Goal: Transaction & Acquisition: Purchase product/service

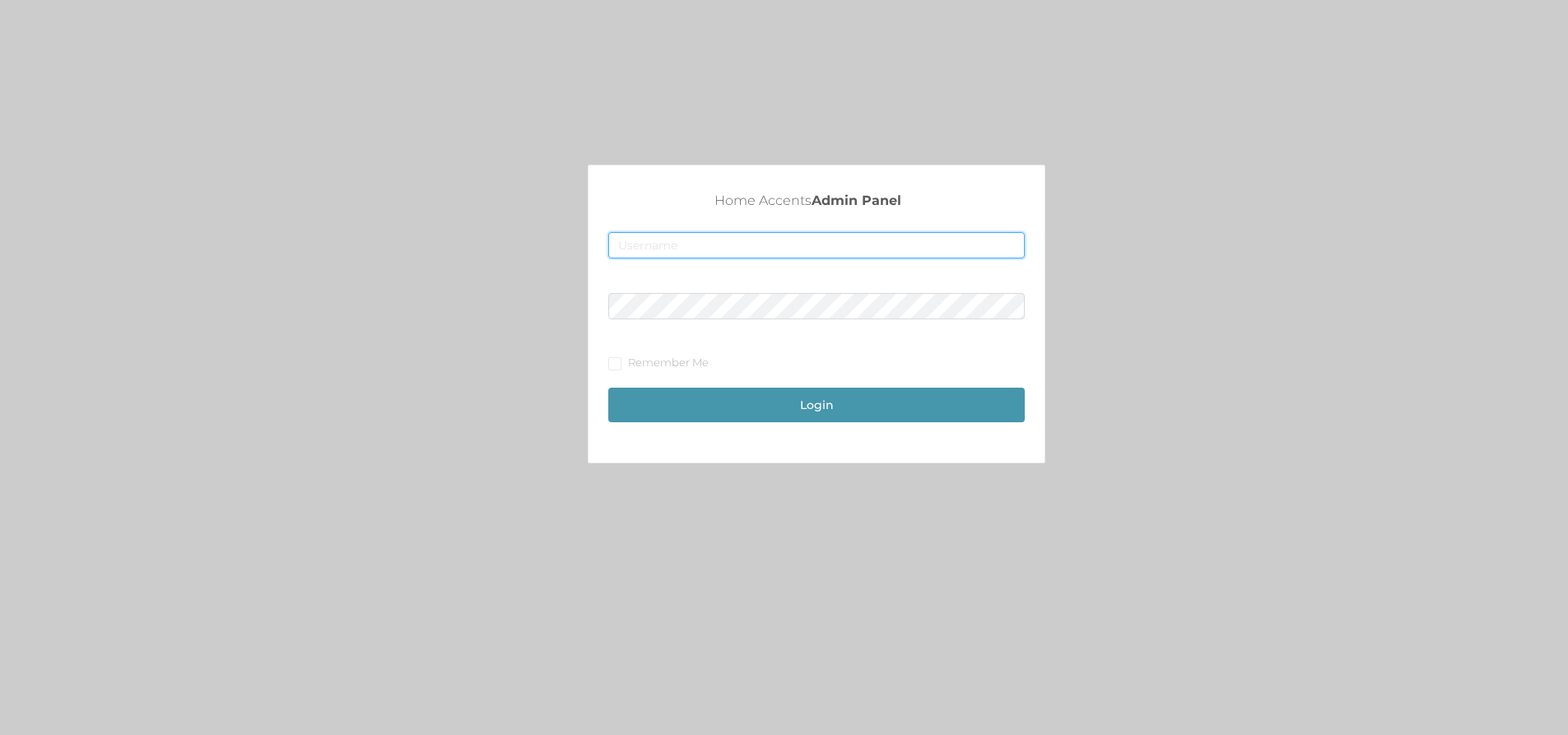
click at [749, 257] on input "text" at bounding box center [816, 245] width 416 height 26
type input "[EMAIL_ADDRESS][DOMAIN_NAME]"
click at [608, 387] on button "Login" at bounding box center [816, 404] width 416 height 35
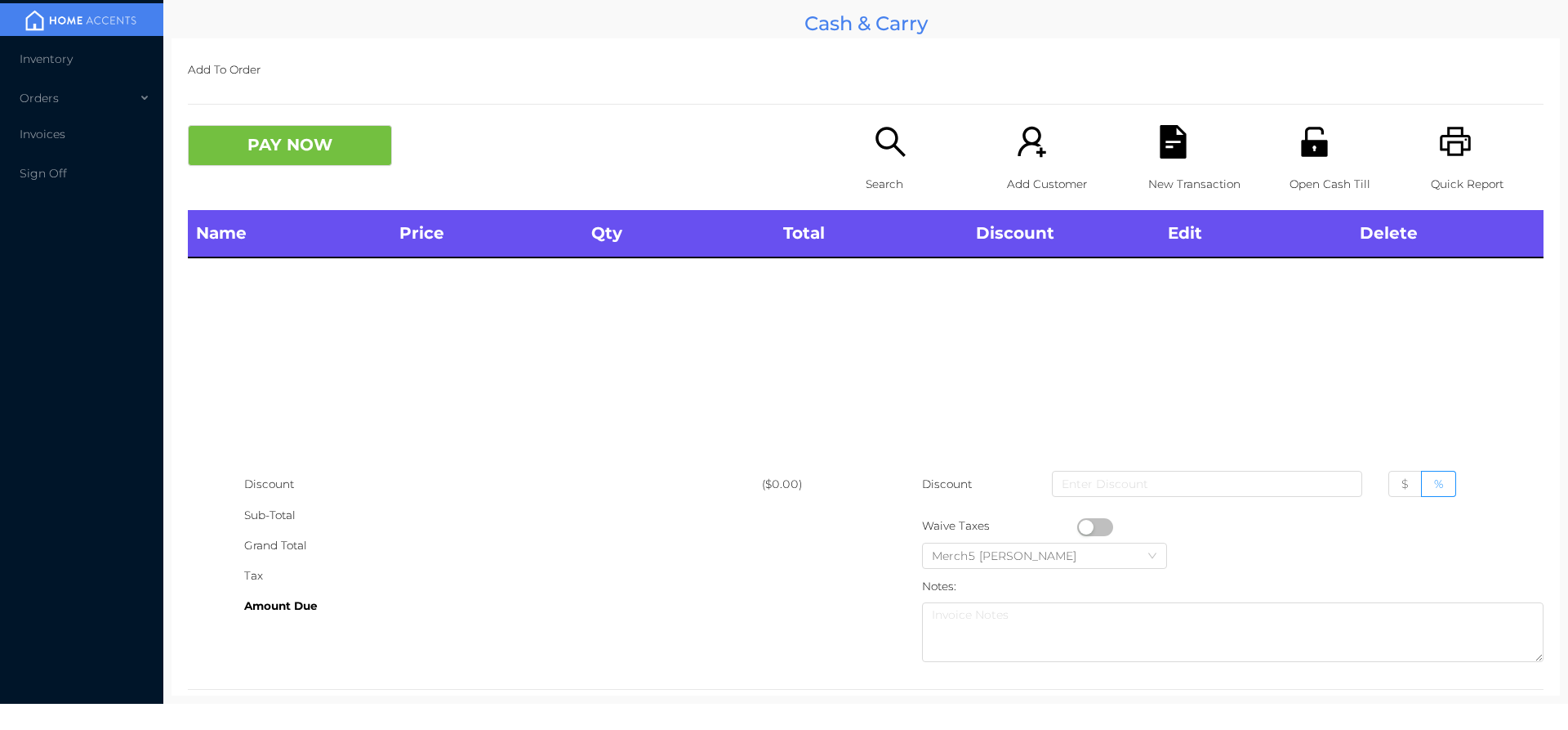
click at [883, 145] on icon "icon: search" at bounding box center [890, 141] width 33 height 33
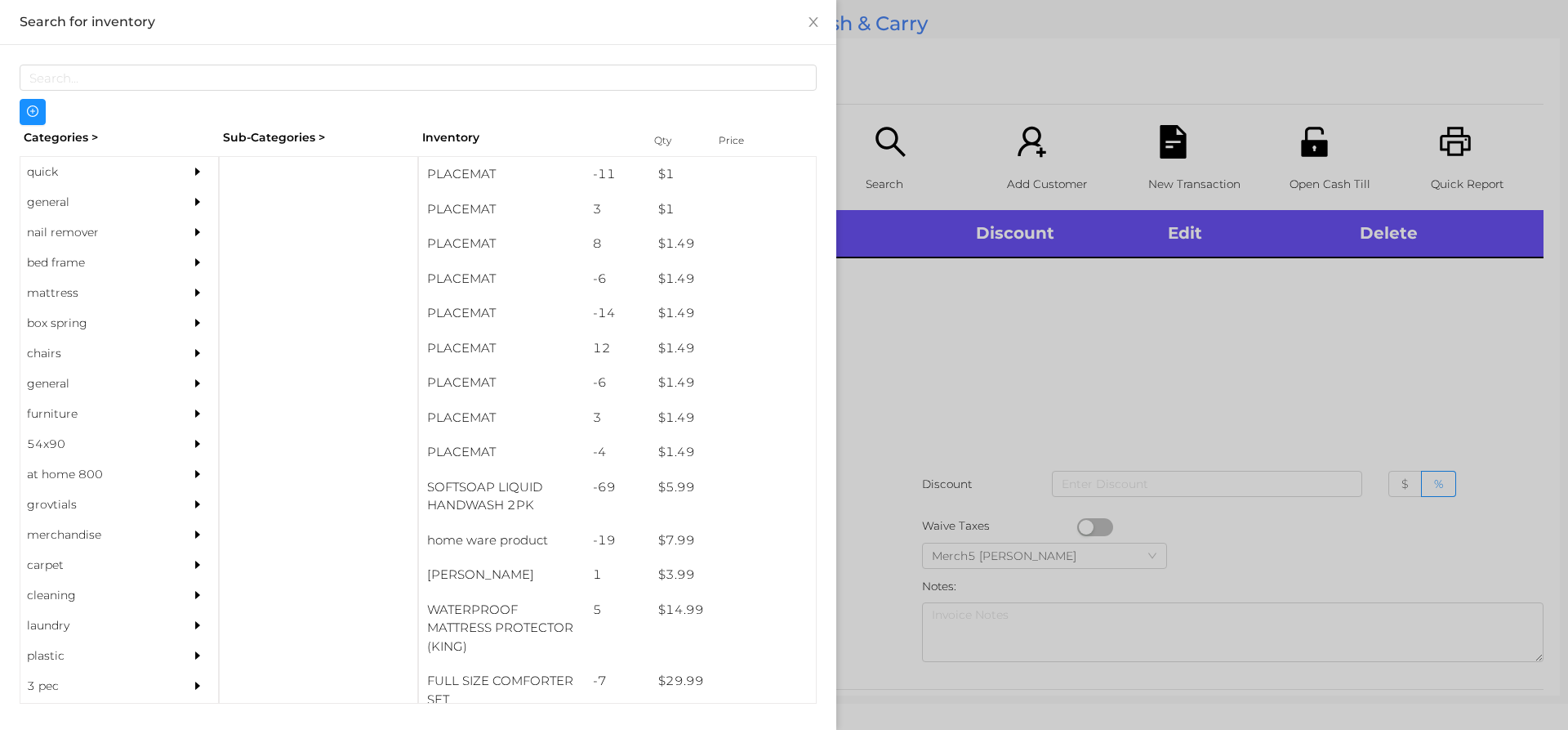
click at [145, 212] on div "general" at bounding box center [94, 202] width 149 height 31
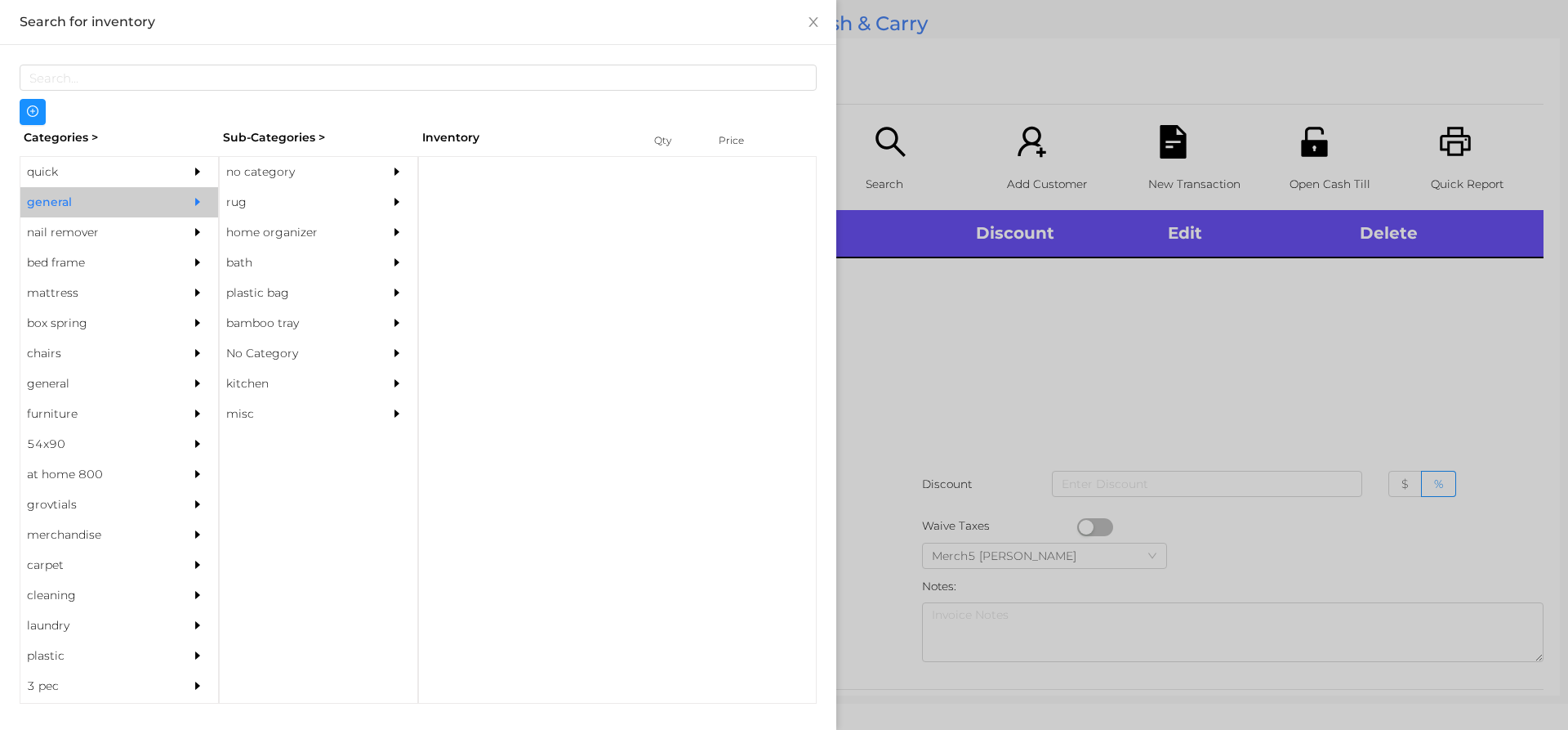
click at [320, 169] on div "no category" at bounding box center [294, 172] width 149 height 31
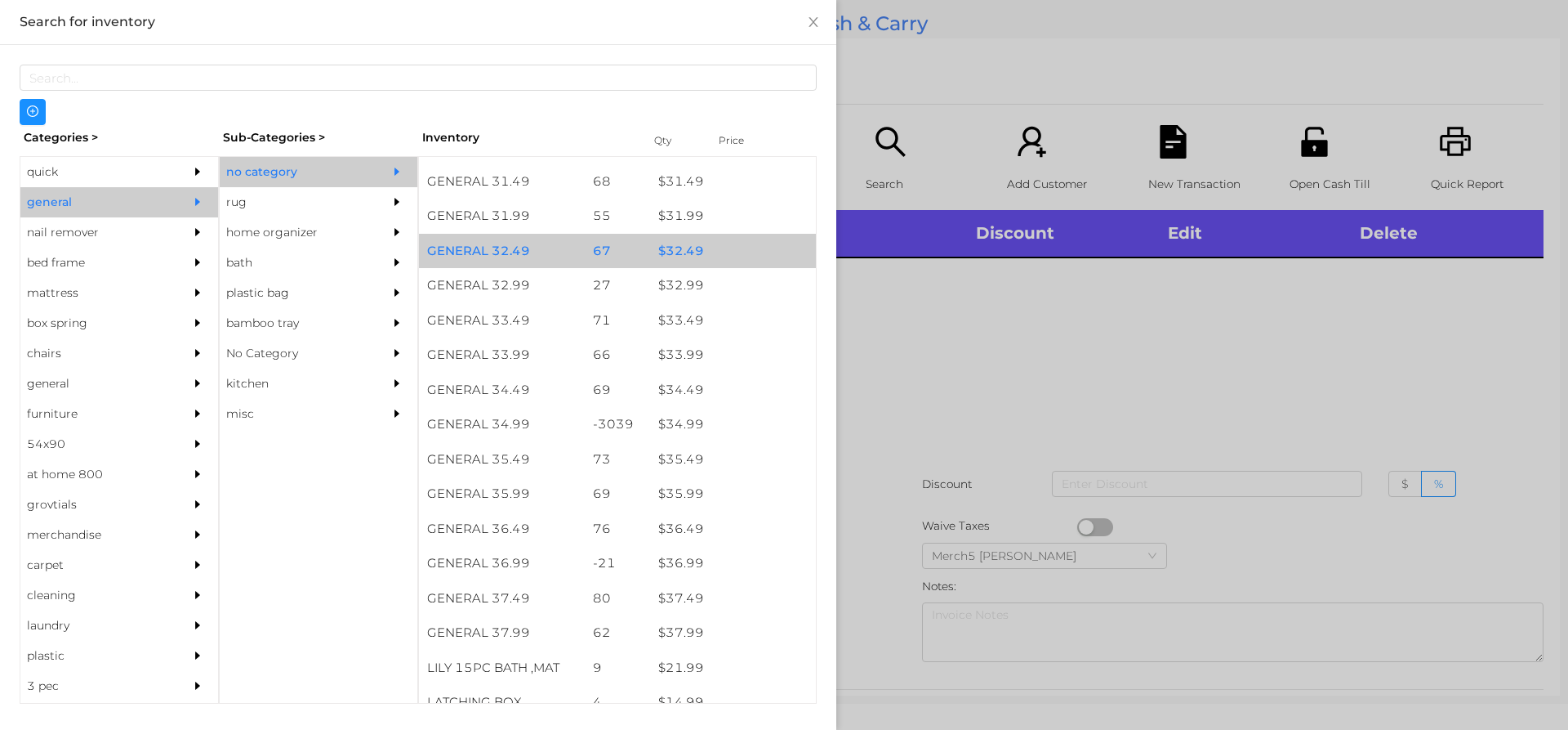
scroll to position [2571, 0]
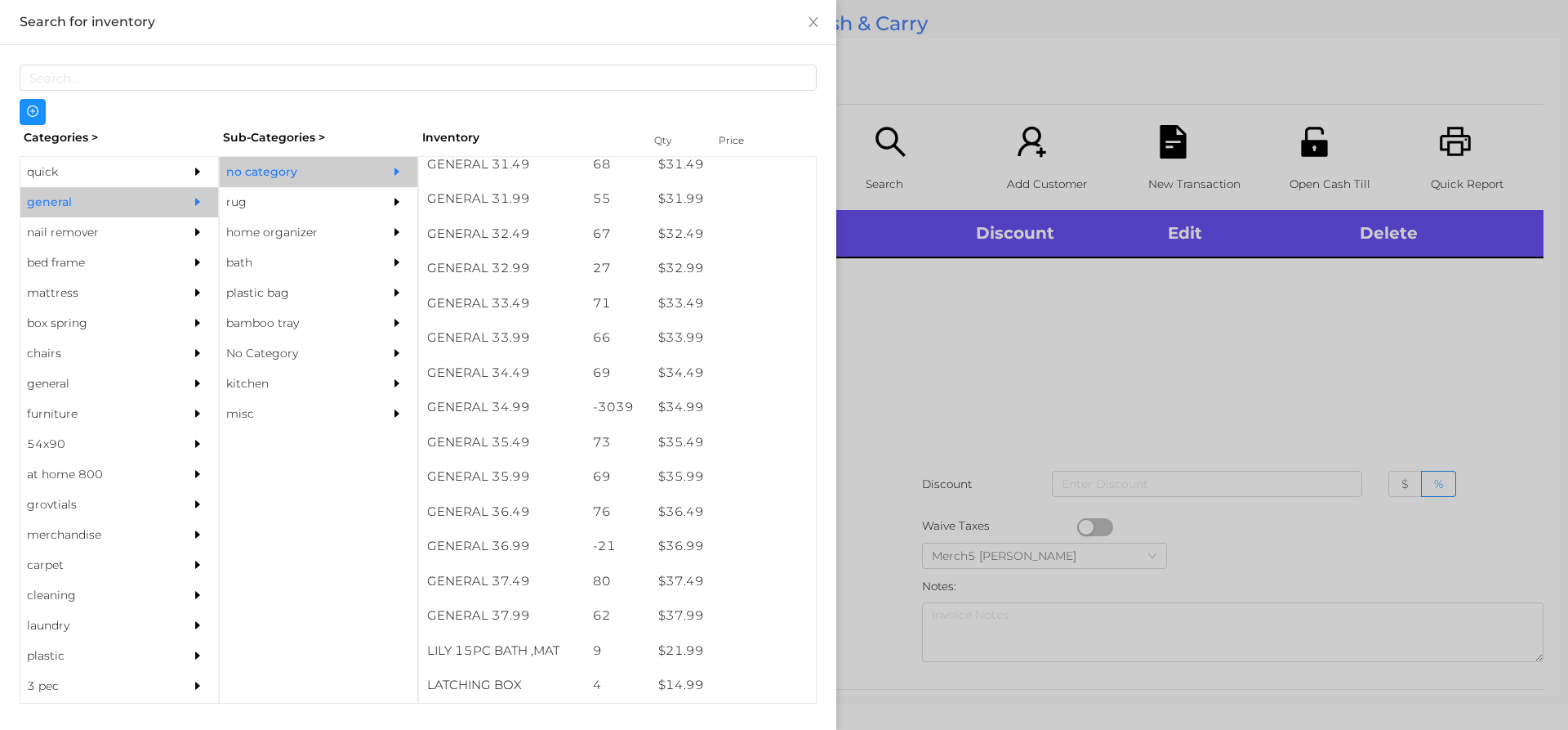
click at [185, 172] on div at bounding box center [201, 172] width 32 height 31
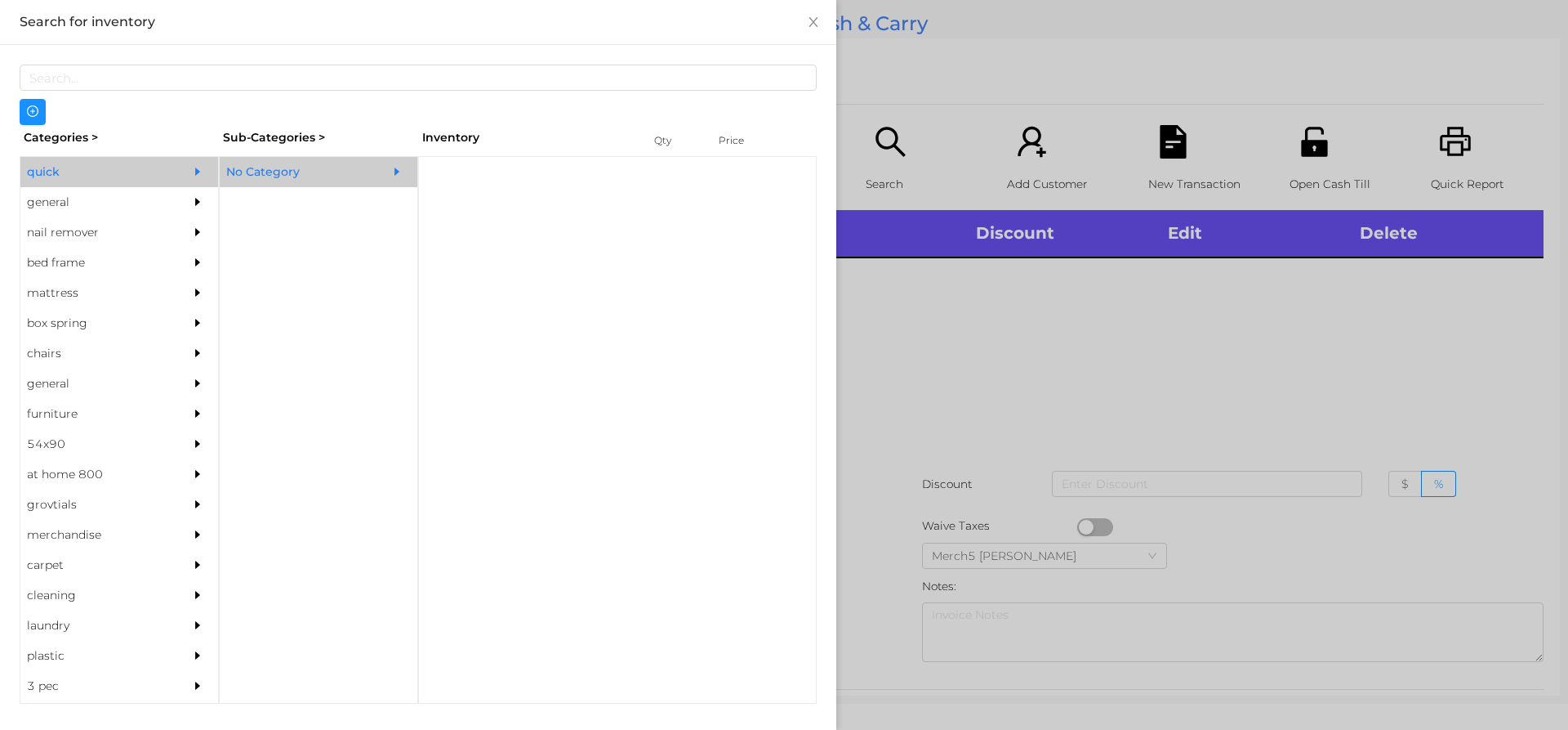
click at [276, 173] on div "No Category" at bounding box center [294, 172] width 149 height 31
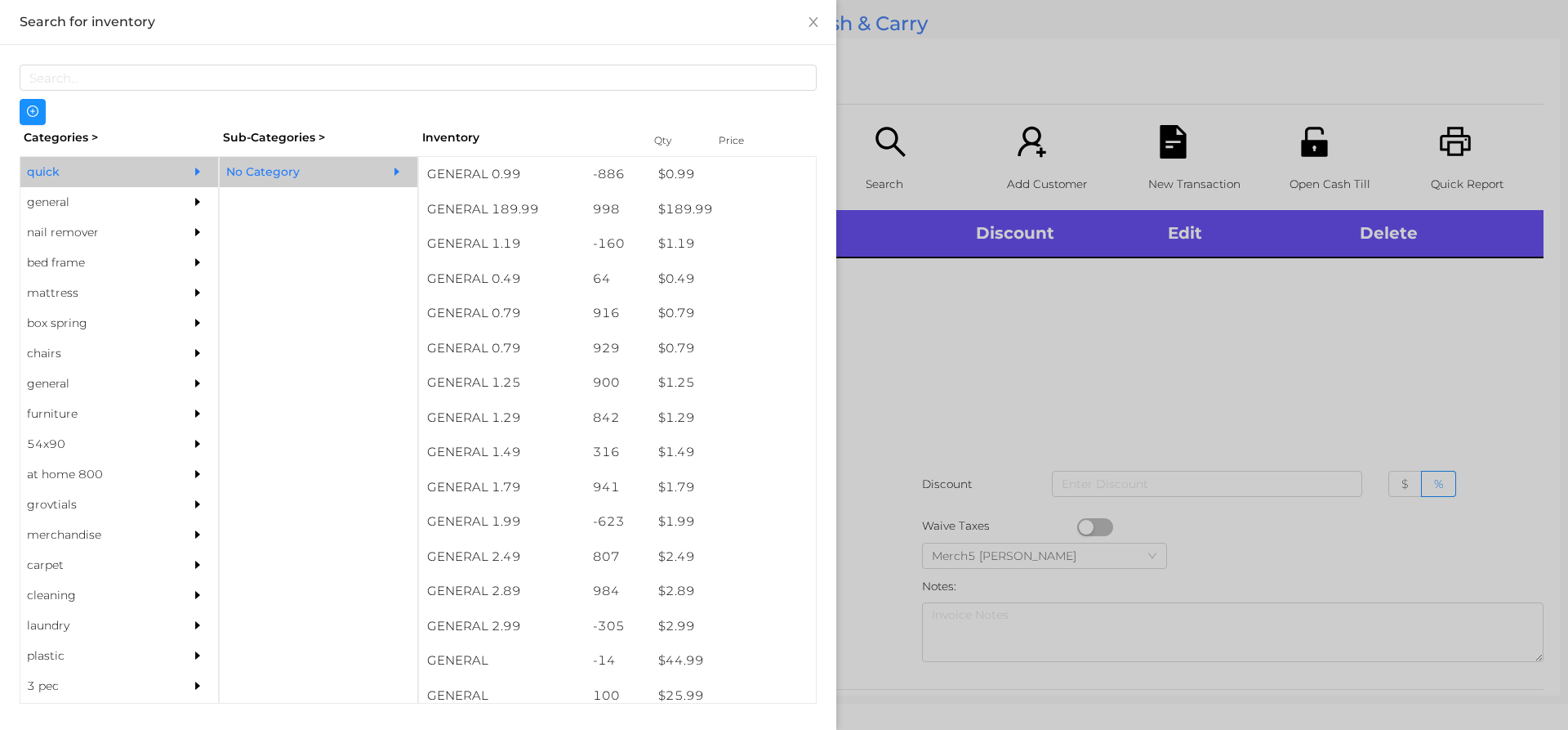
click at [192, 207] on icon "icon: caret-right" at bounding box center [197, 202] width 11 height 11
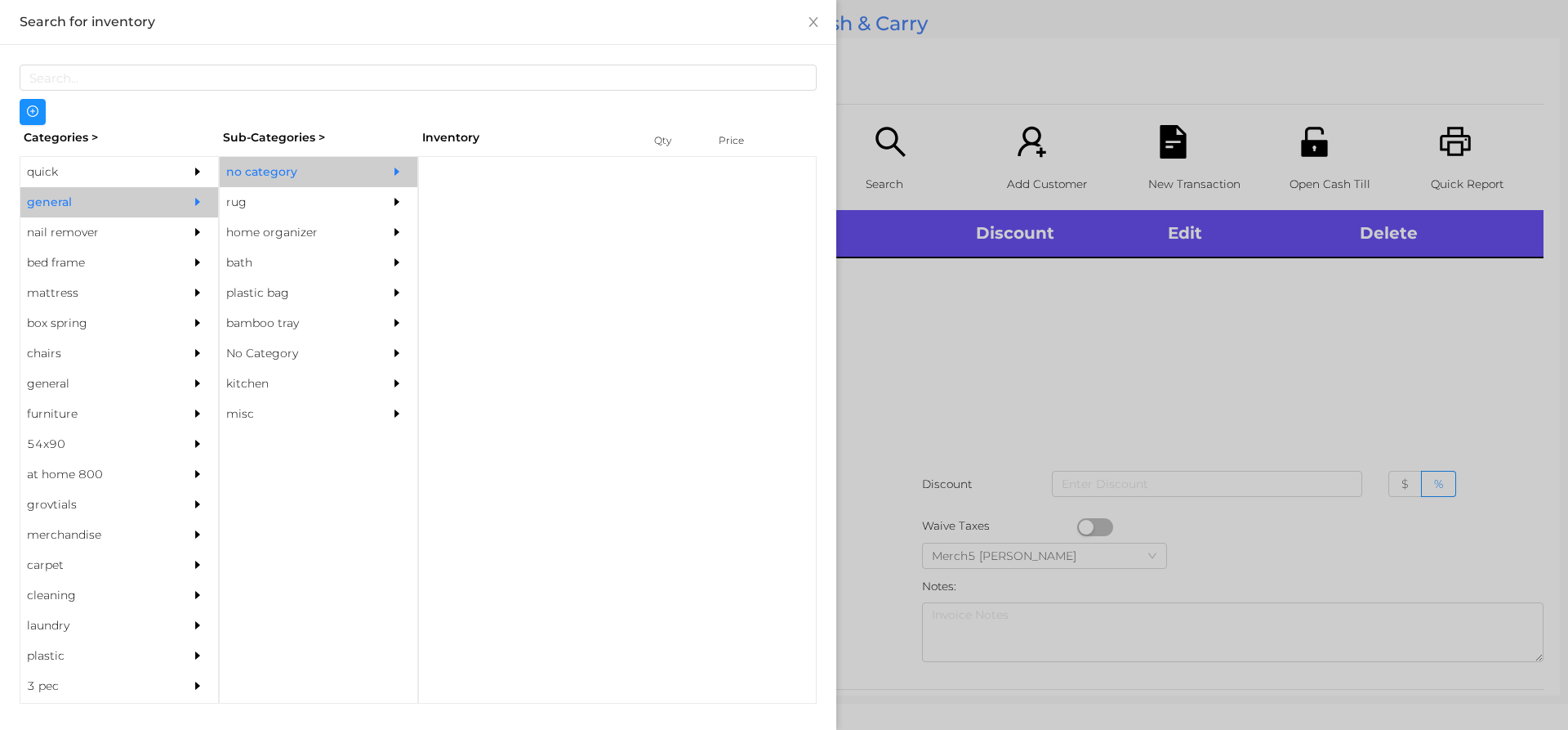
click at [339, 186] on div "no category" at bounding box center [294, 172] width 149 height 31
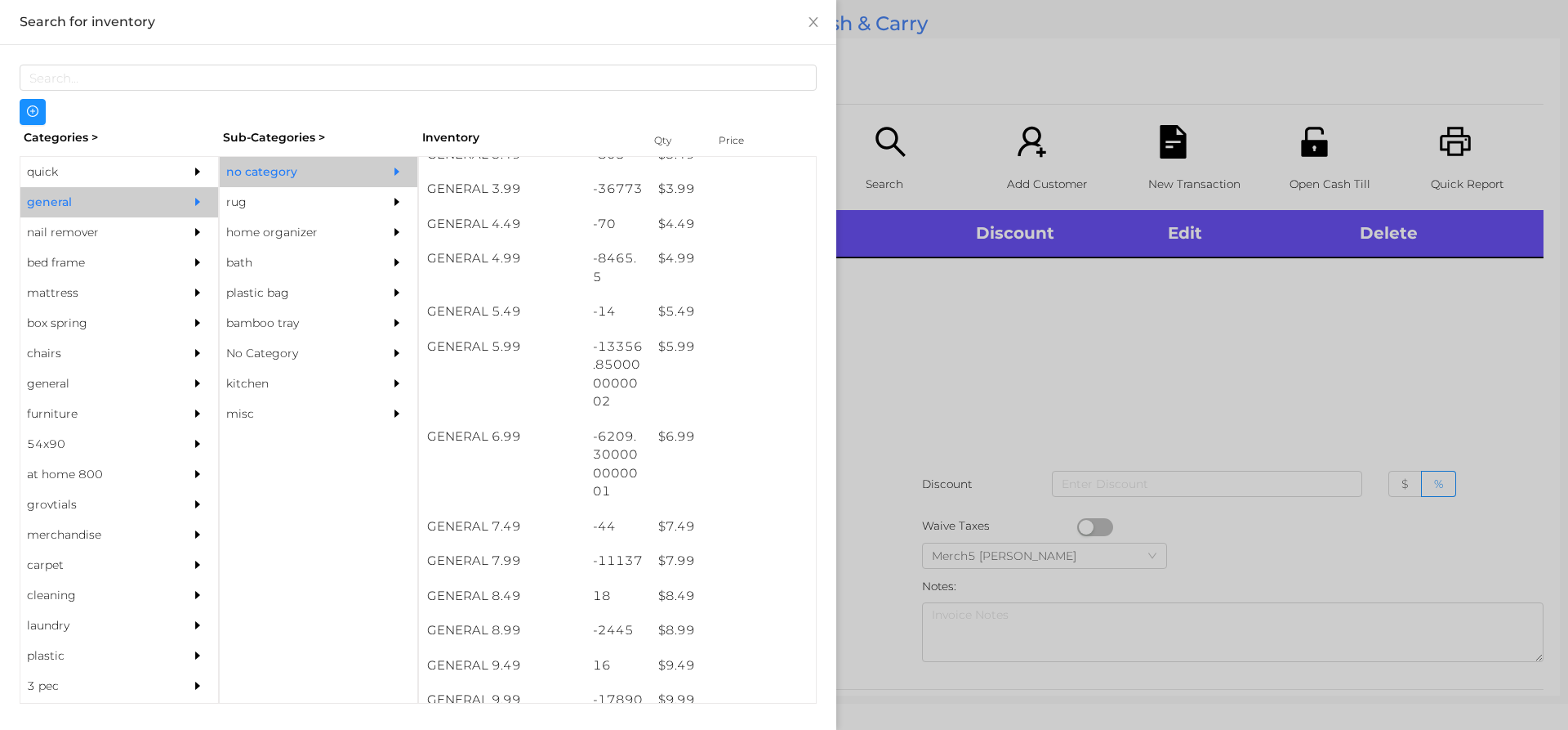
scroll to position [573, 0]
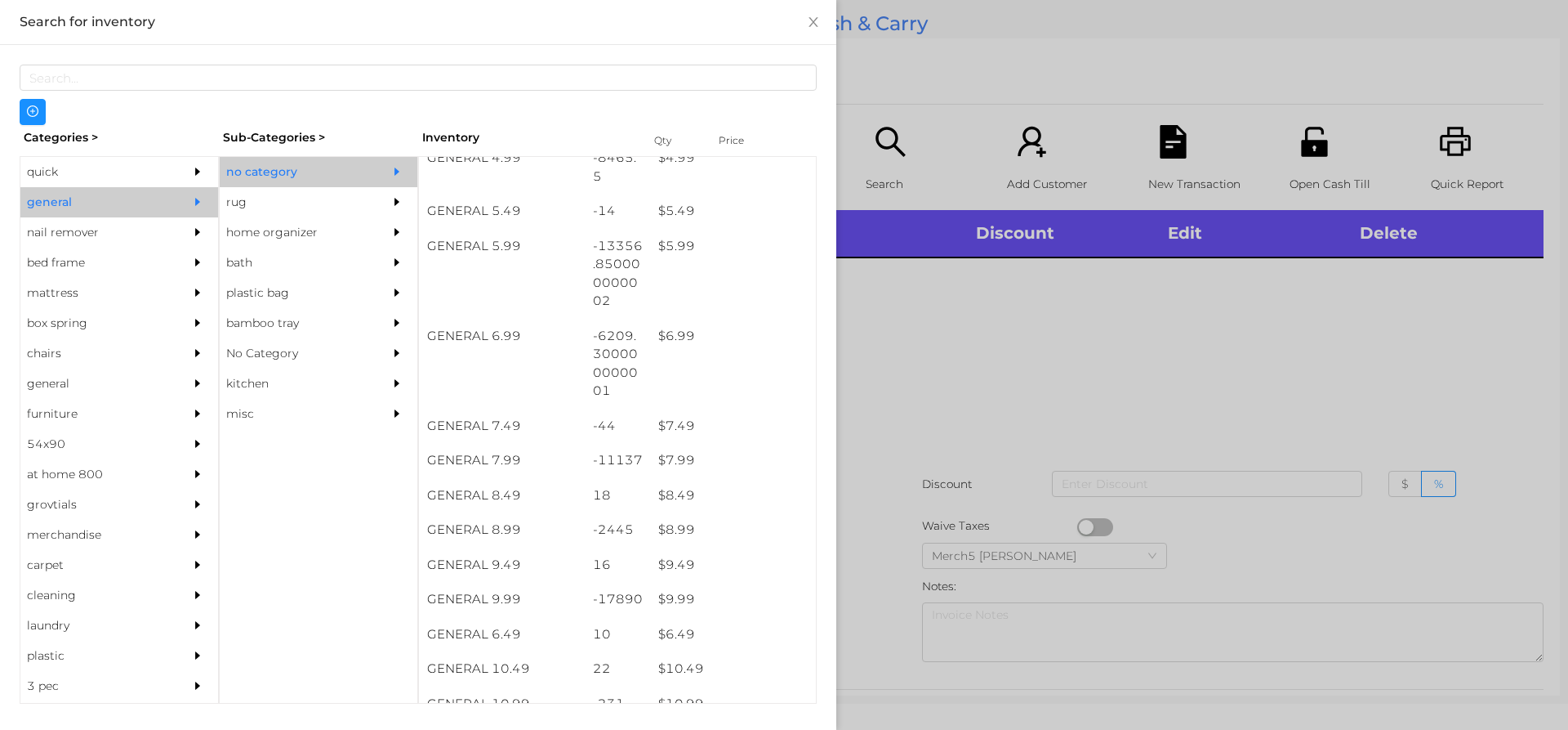
click at [1036, 353] on div at bounding box center [784, 365] width 1568 height 730
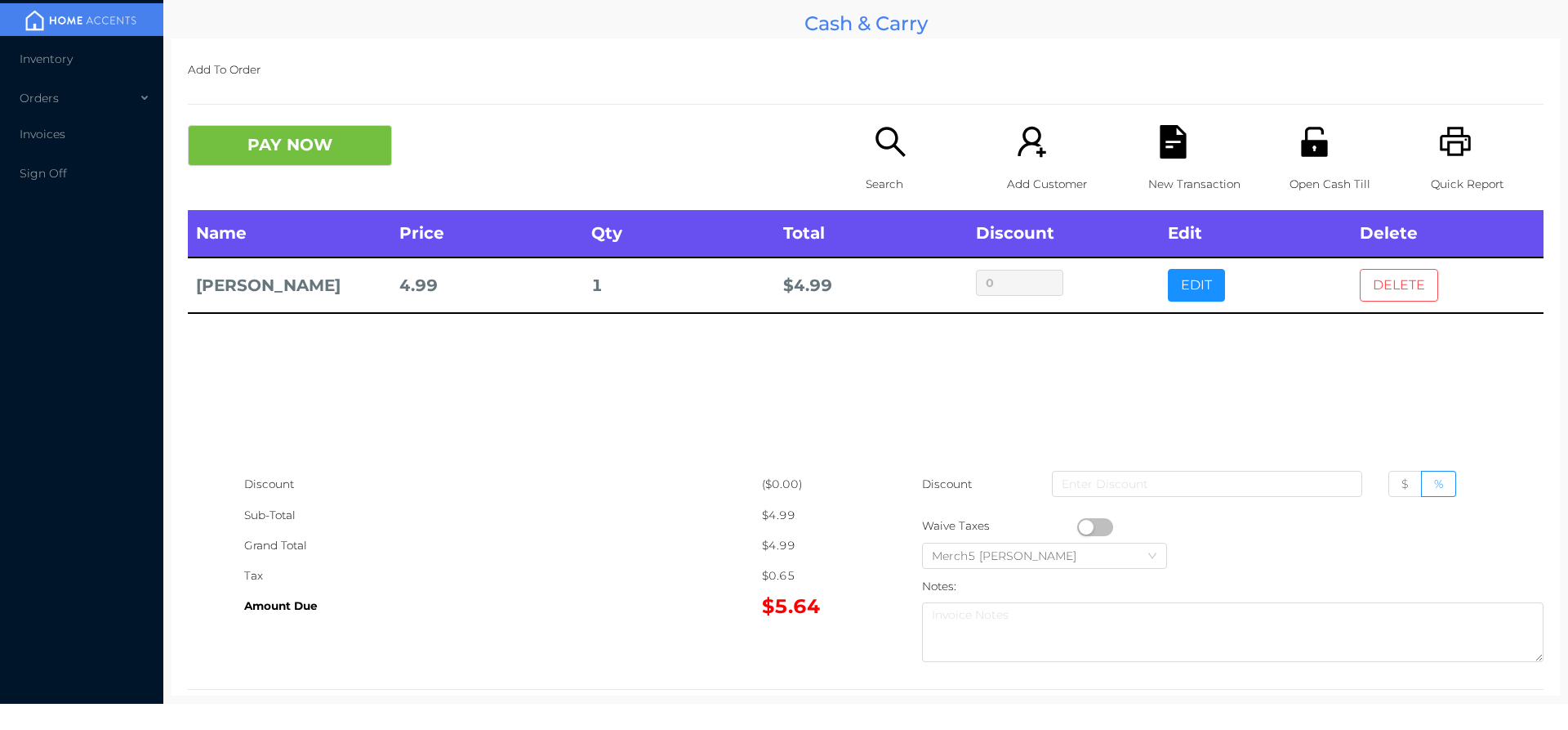
click at [1374, 302] on button "DELETE" at bounding box center [1399, 285] width 78 height 32
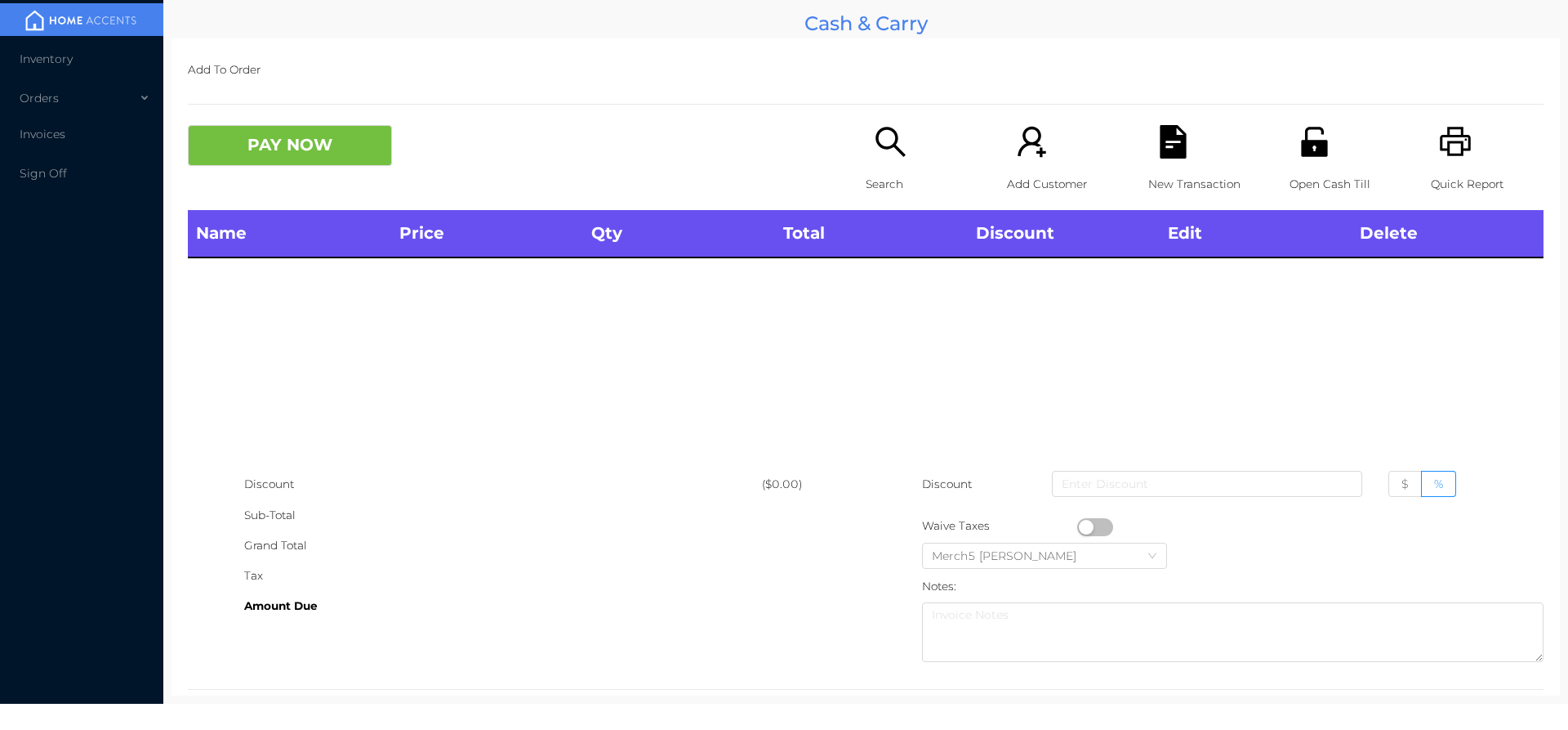
click at [888, 135] on icon "icon: search" at bounding box center [890, 141] width 33 height 33
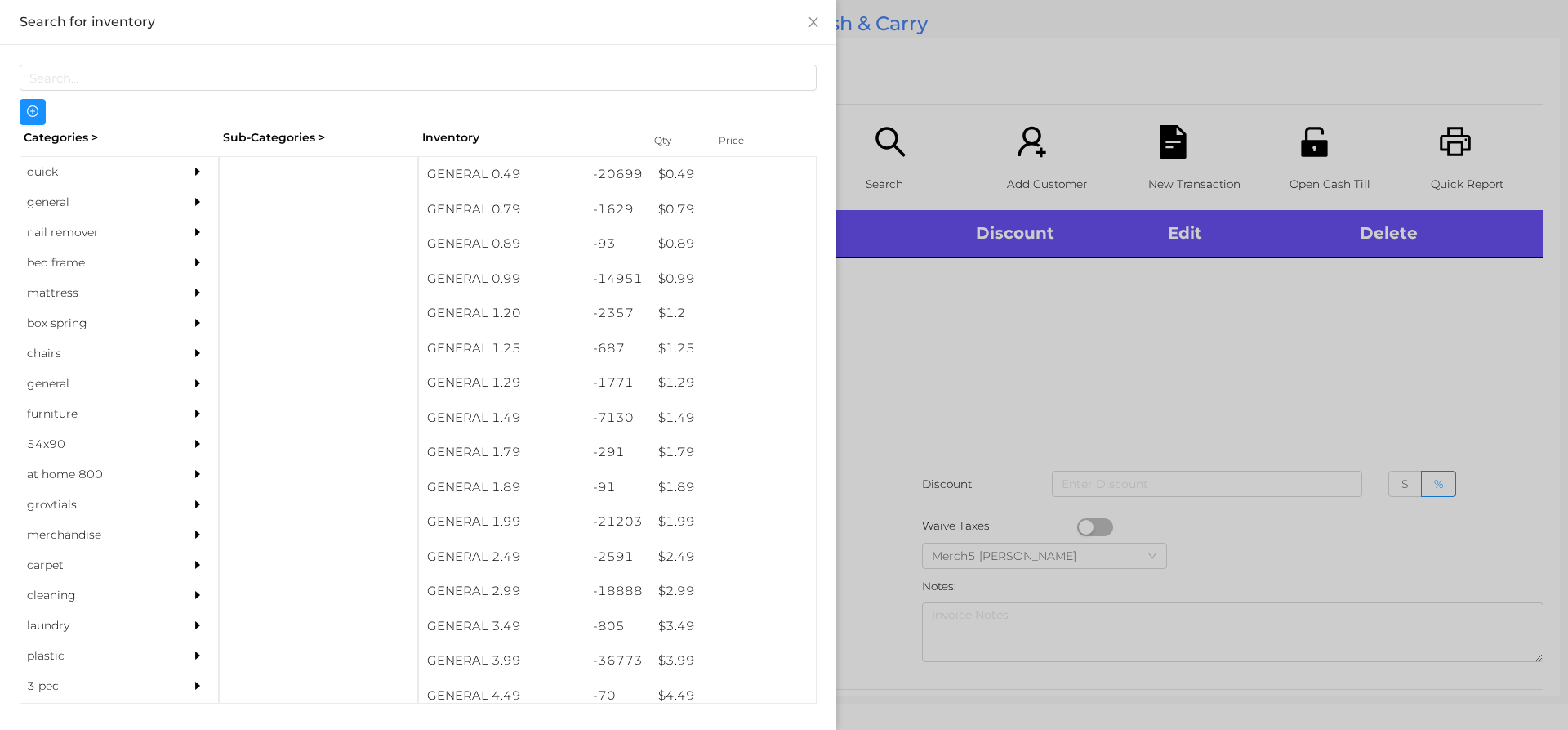
click at [168, 213] on div "general" at bounding box center [118, 202] width 197 height 31
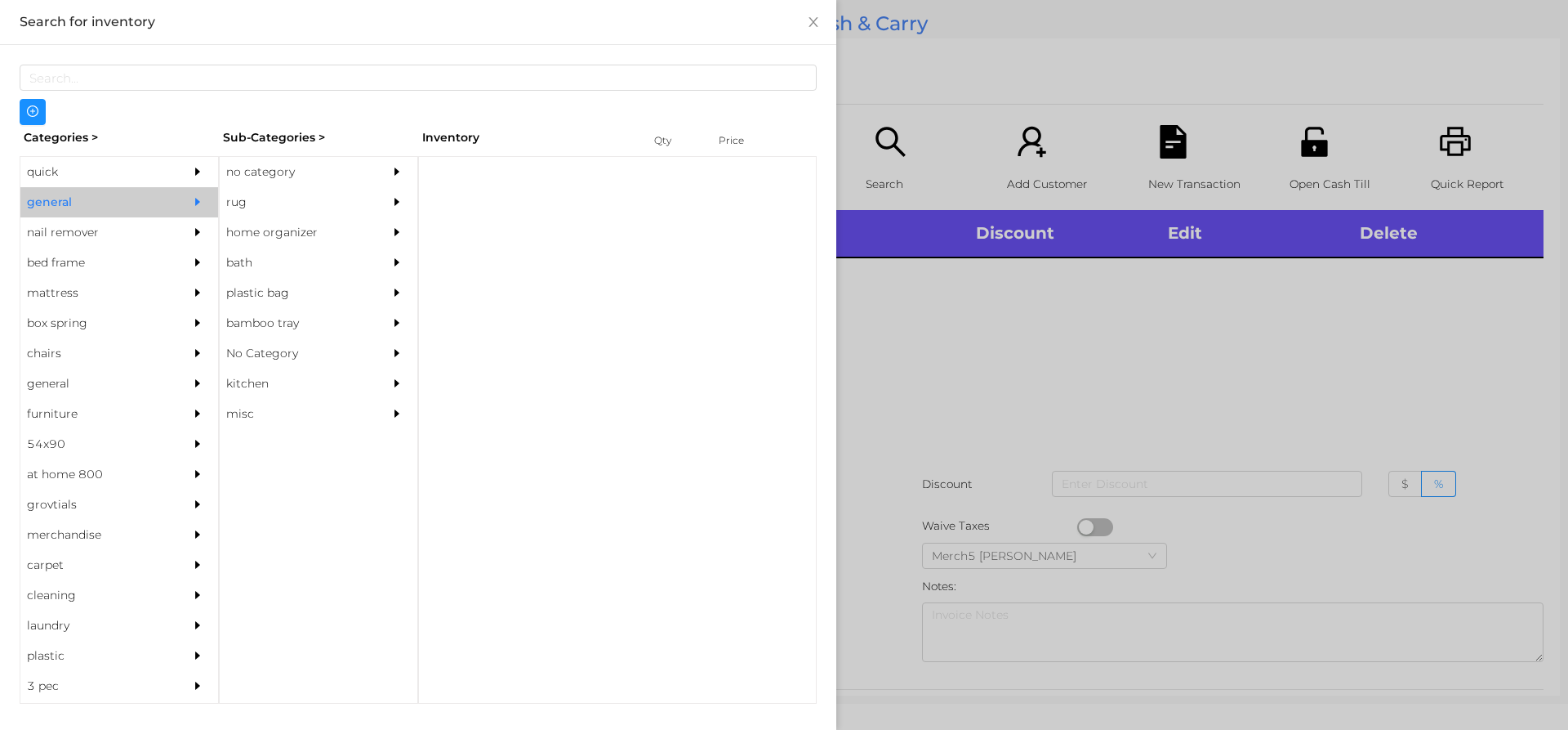
click at [317, 179] on div "no category" at bounding box center [294, 172] width 149 height 31
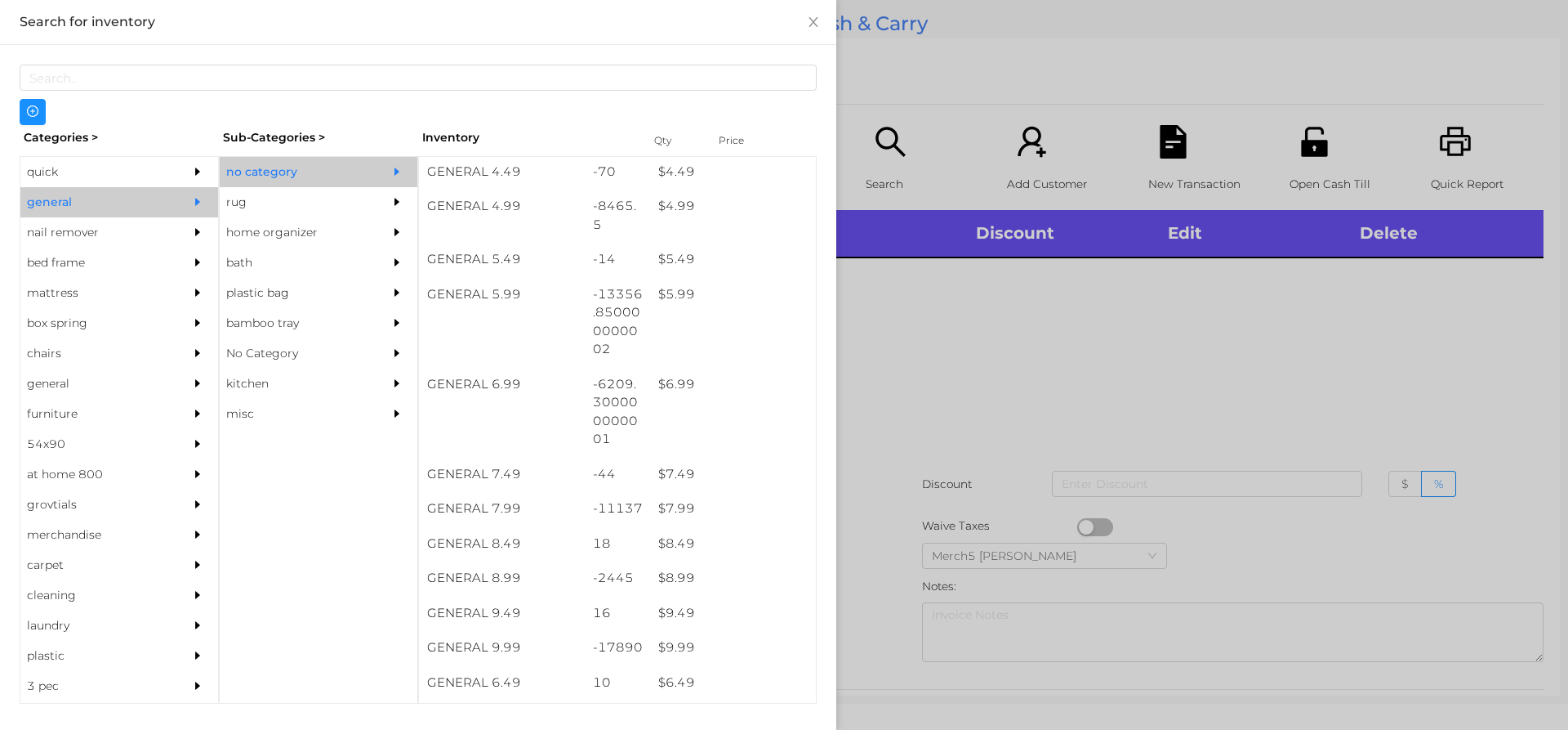
scroll to position [553, 0]
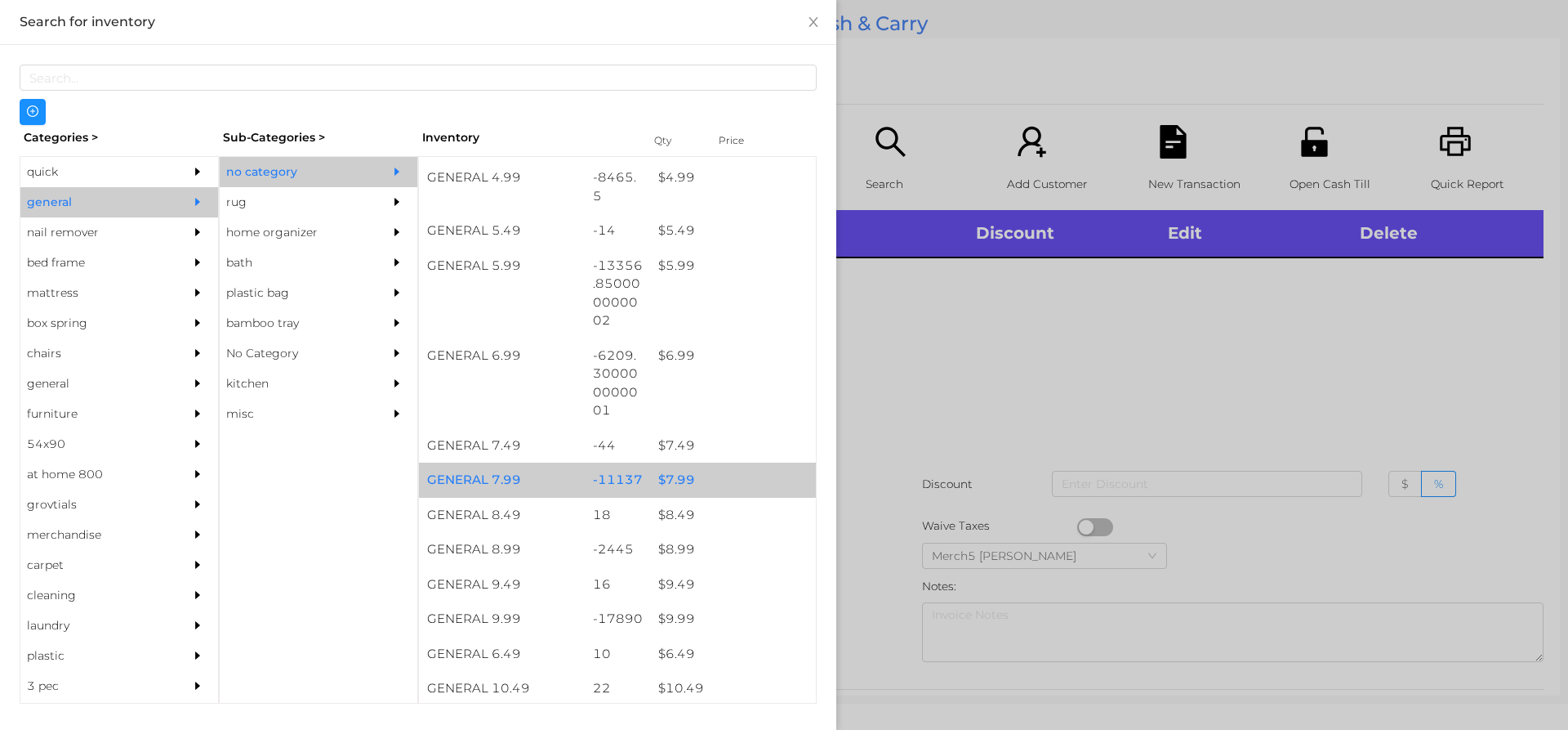
click at [715, 486] on div "$ 7.99" at bounding box center [733, 480] width 166 height 35
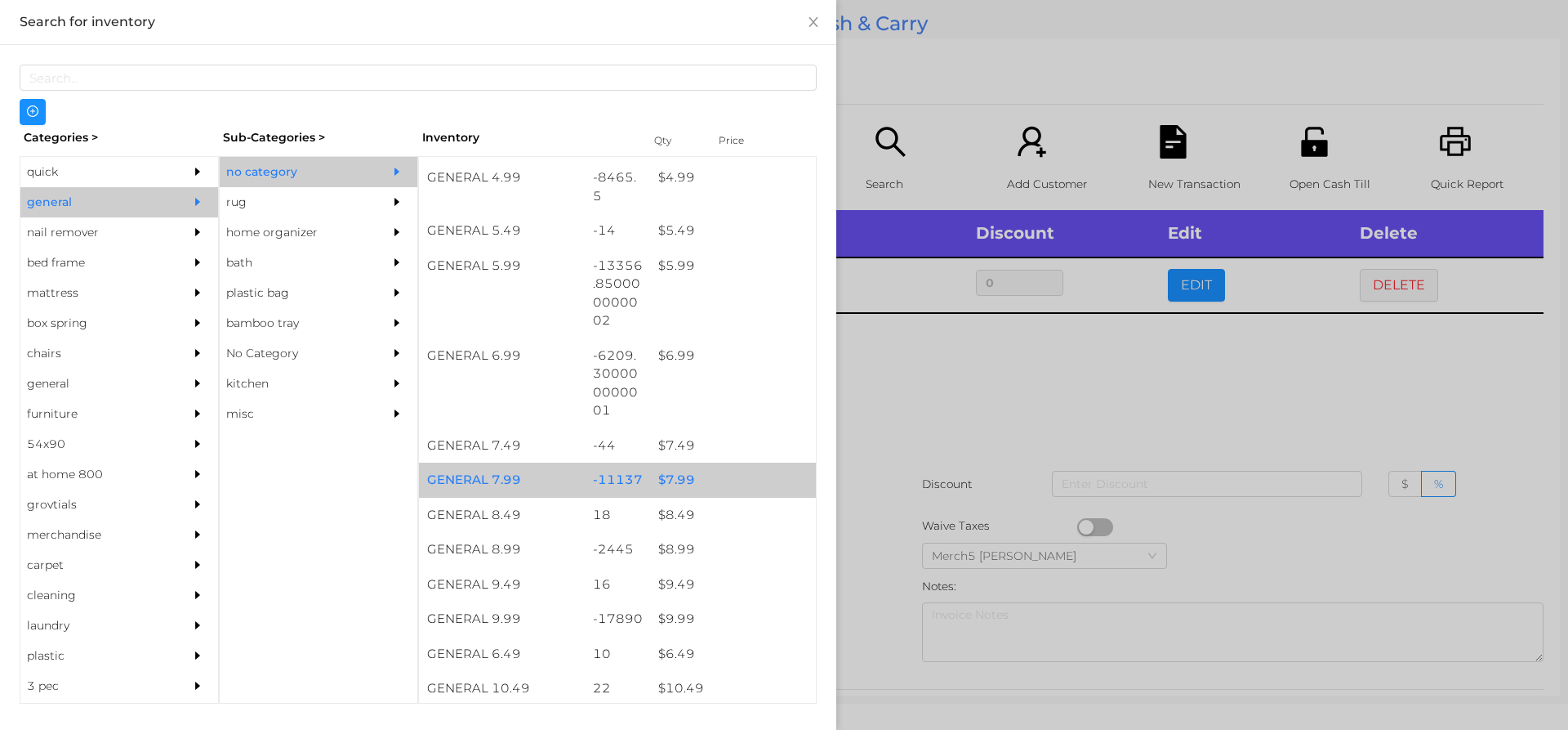
click at [729, 482] on div "$ 7.99" at bounding box center [733, 480] width 166 height 35
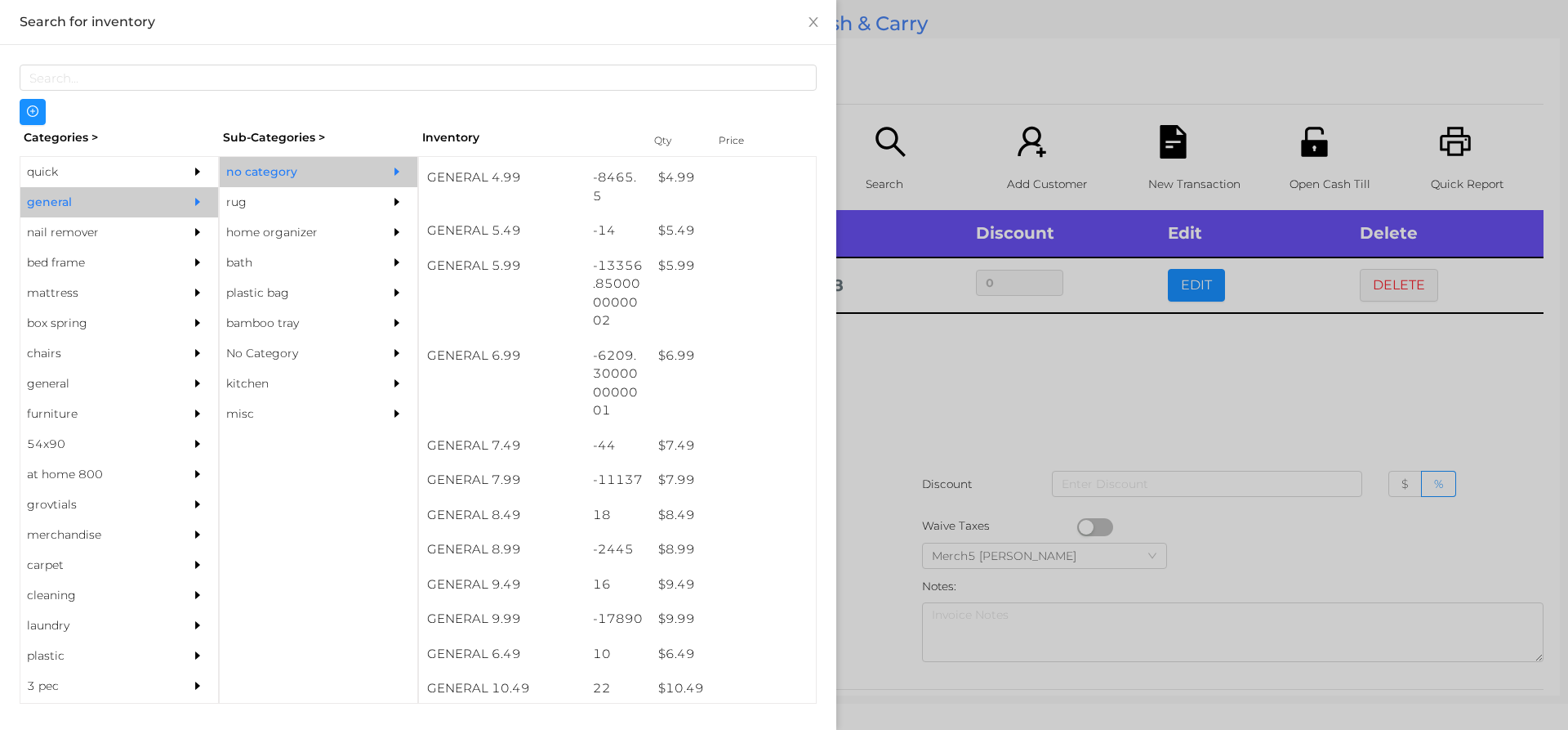
click at [972, 430] on div at bounding box center [784, 365] width 1568 height 730
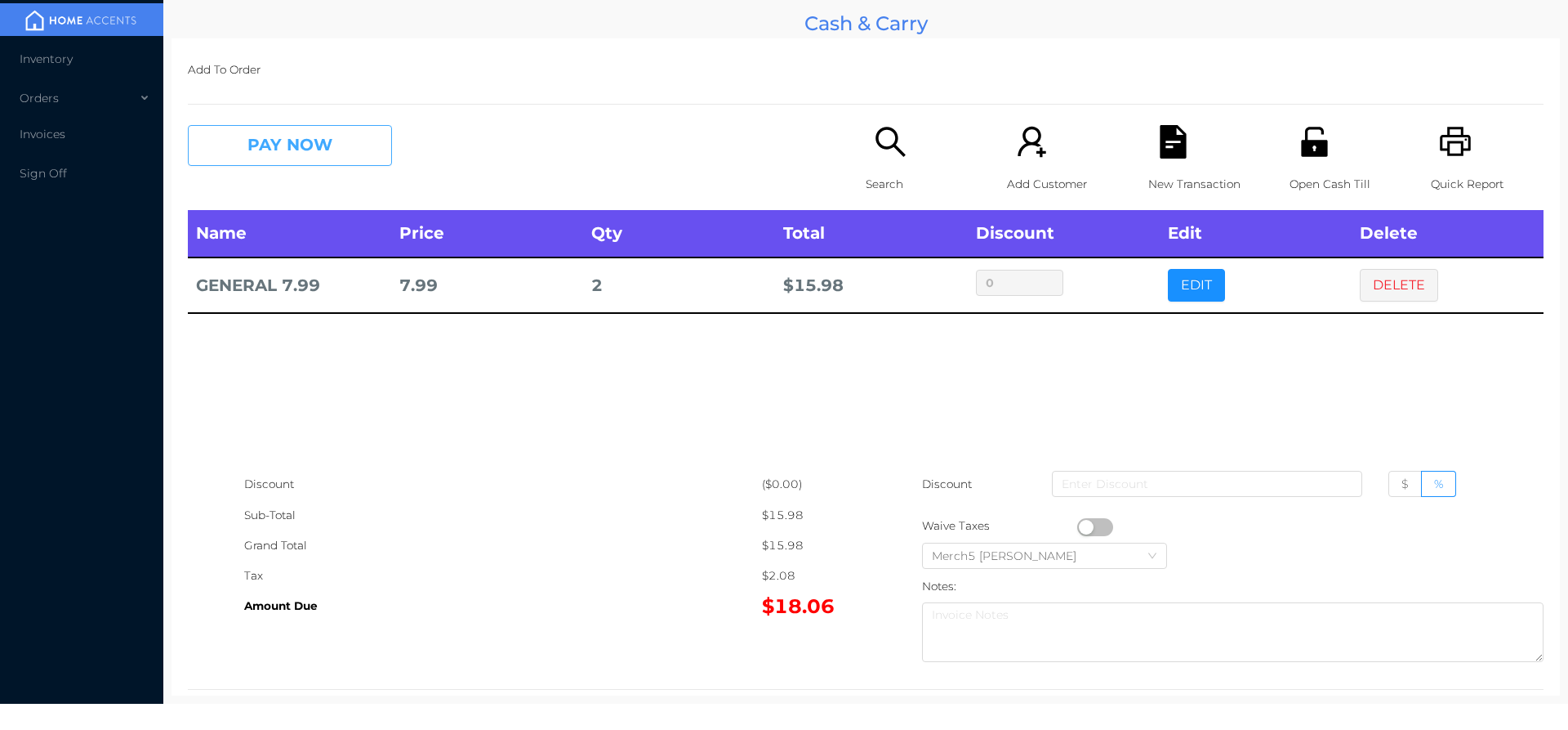
click at [367, 148] on button "PAY NOW" at bounding box center [290, 145] width 204 height 41
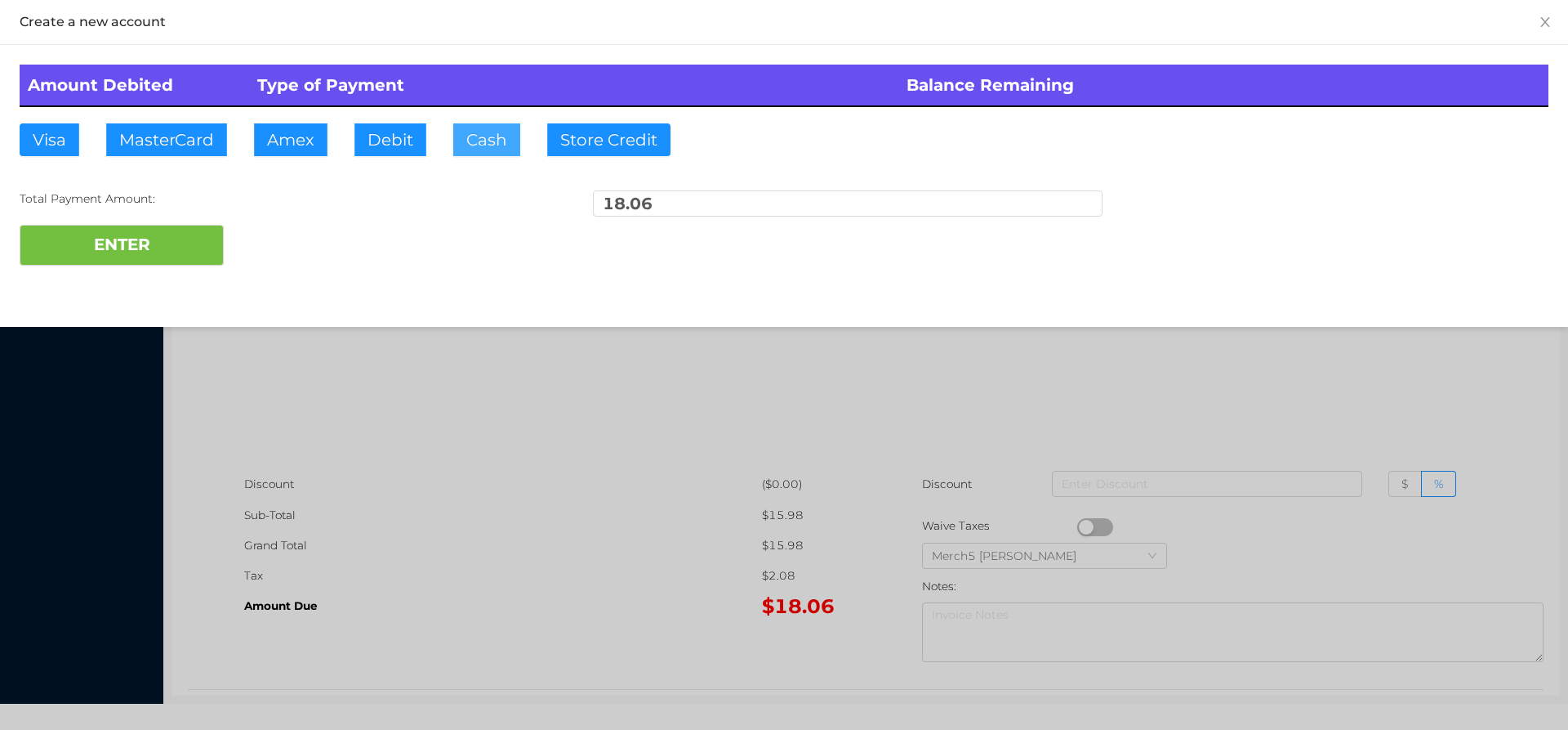
click at [481, 136] on button "Cash" at bounding box center [486, 139] width 67 height 32
type input "20.05"
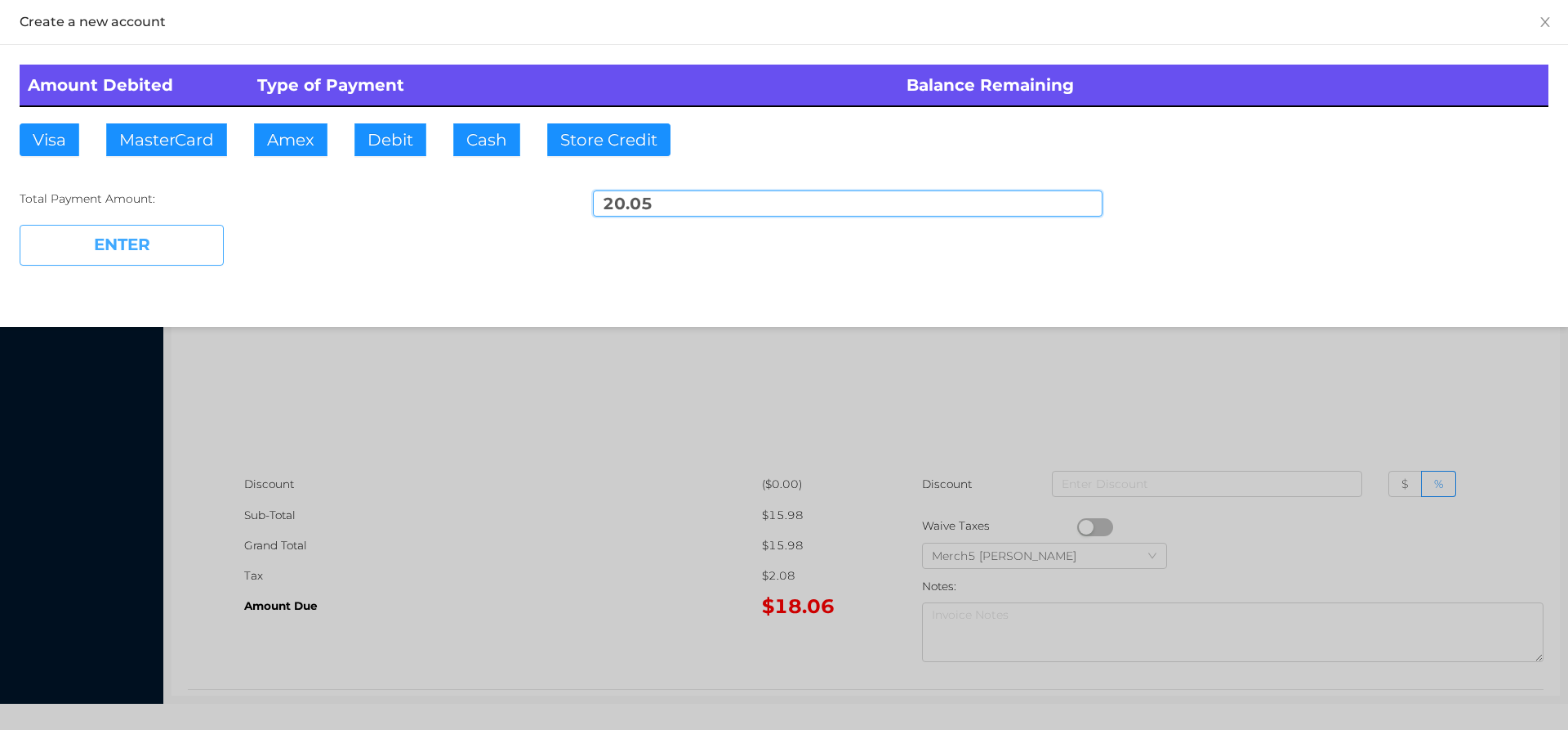
click at [196, 248] on button "ENTER" at bounding box center [122, 245] width 204 height 41
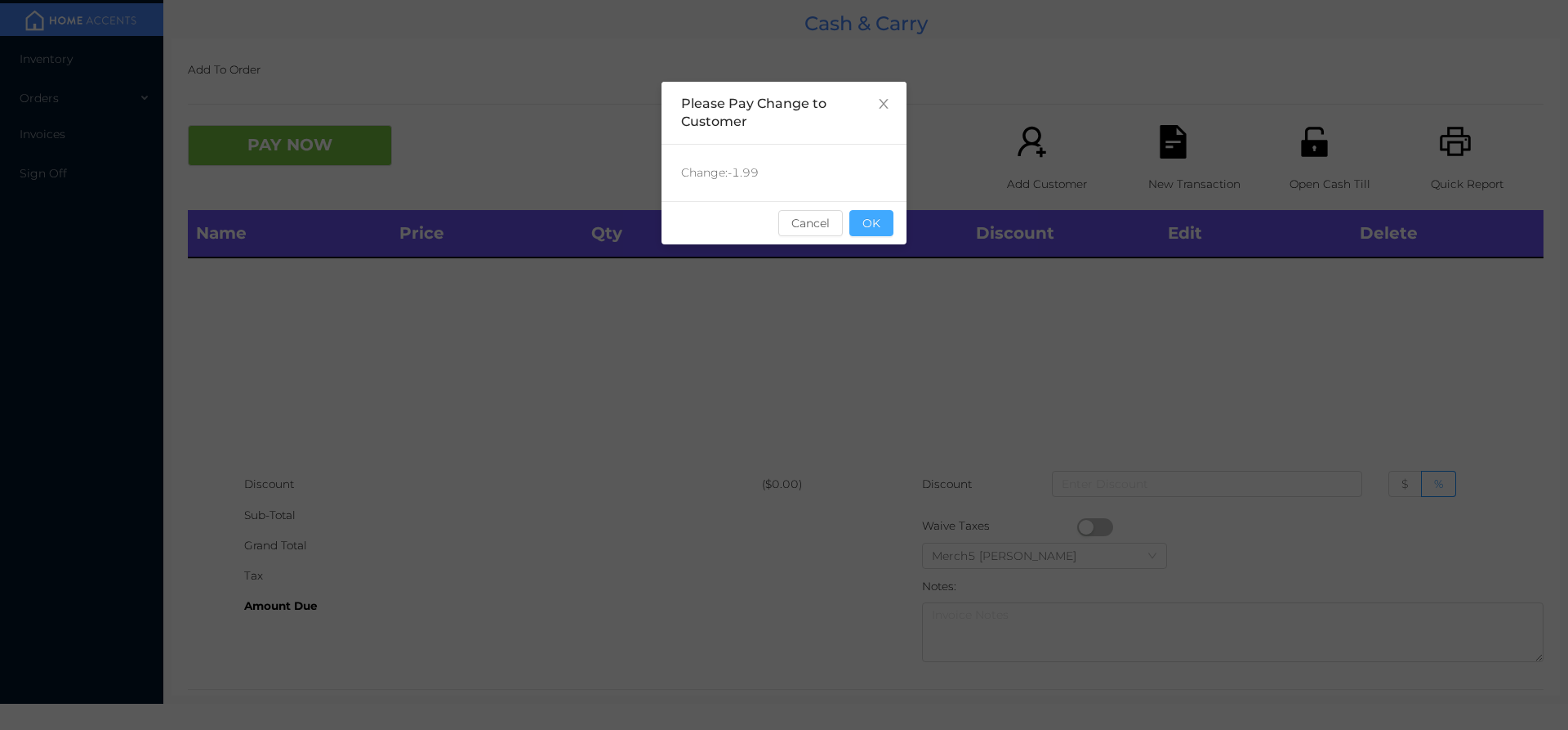
click at [889, 221] on button "OK" at bounding box center [872, 222] width 44 height 26
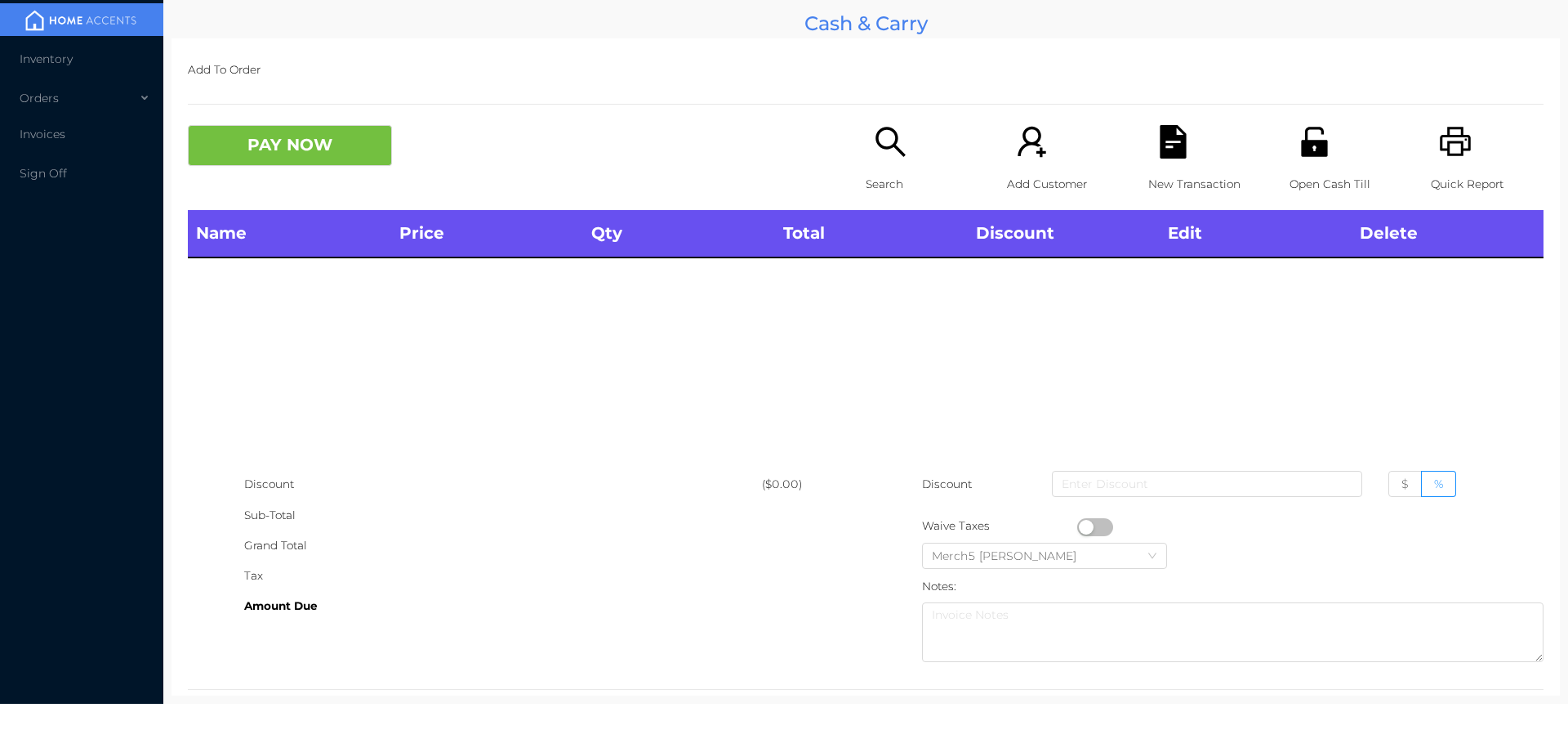
click at [880, 157] on icon "icon: search" at bounding box center [890, 141] width 33 height 33
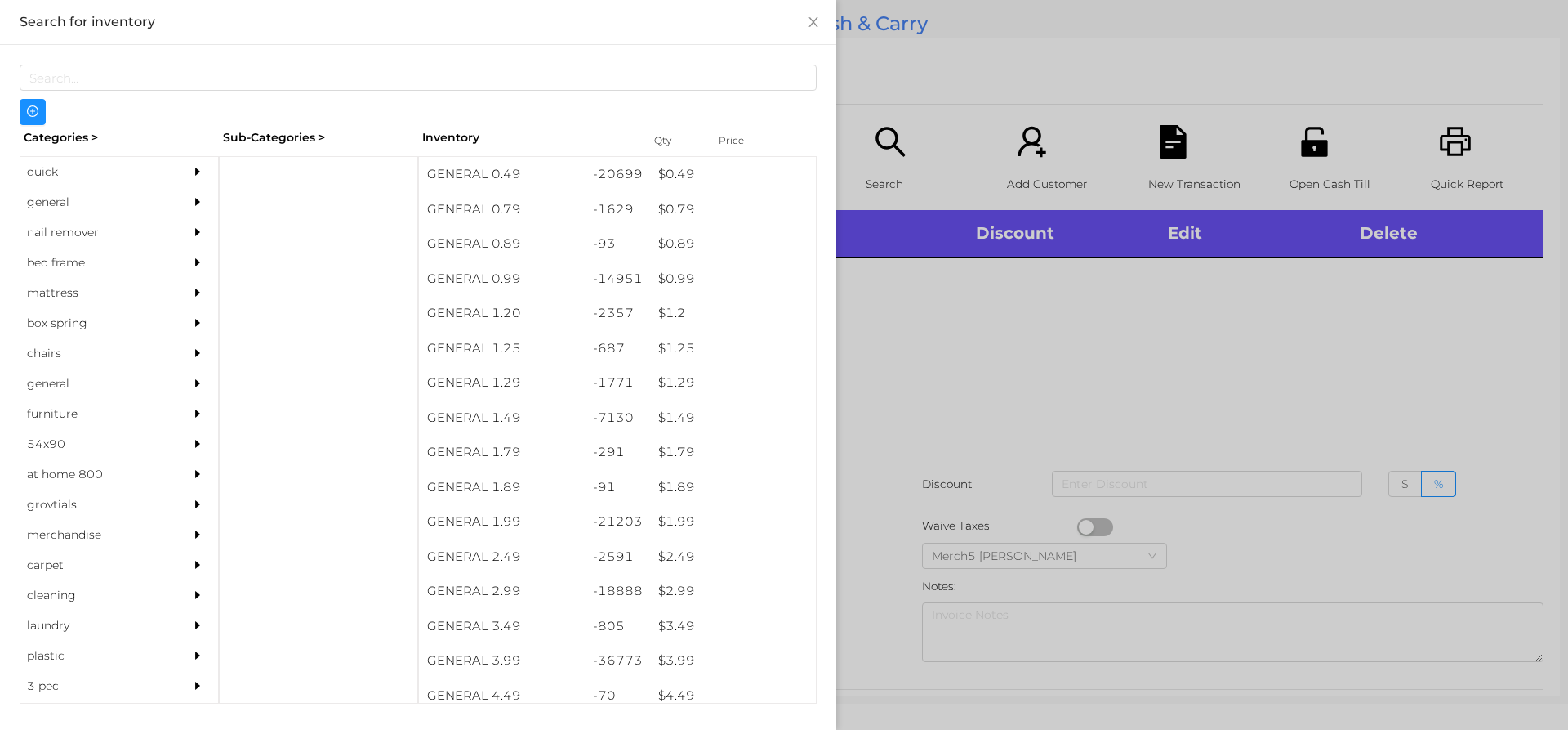
click at [185, 209] on div at bounding box center [201, 202] width 32 height 31
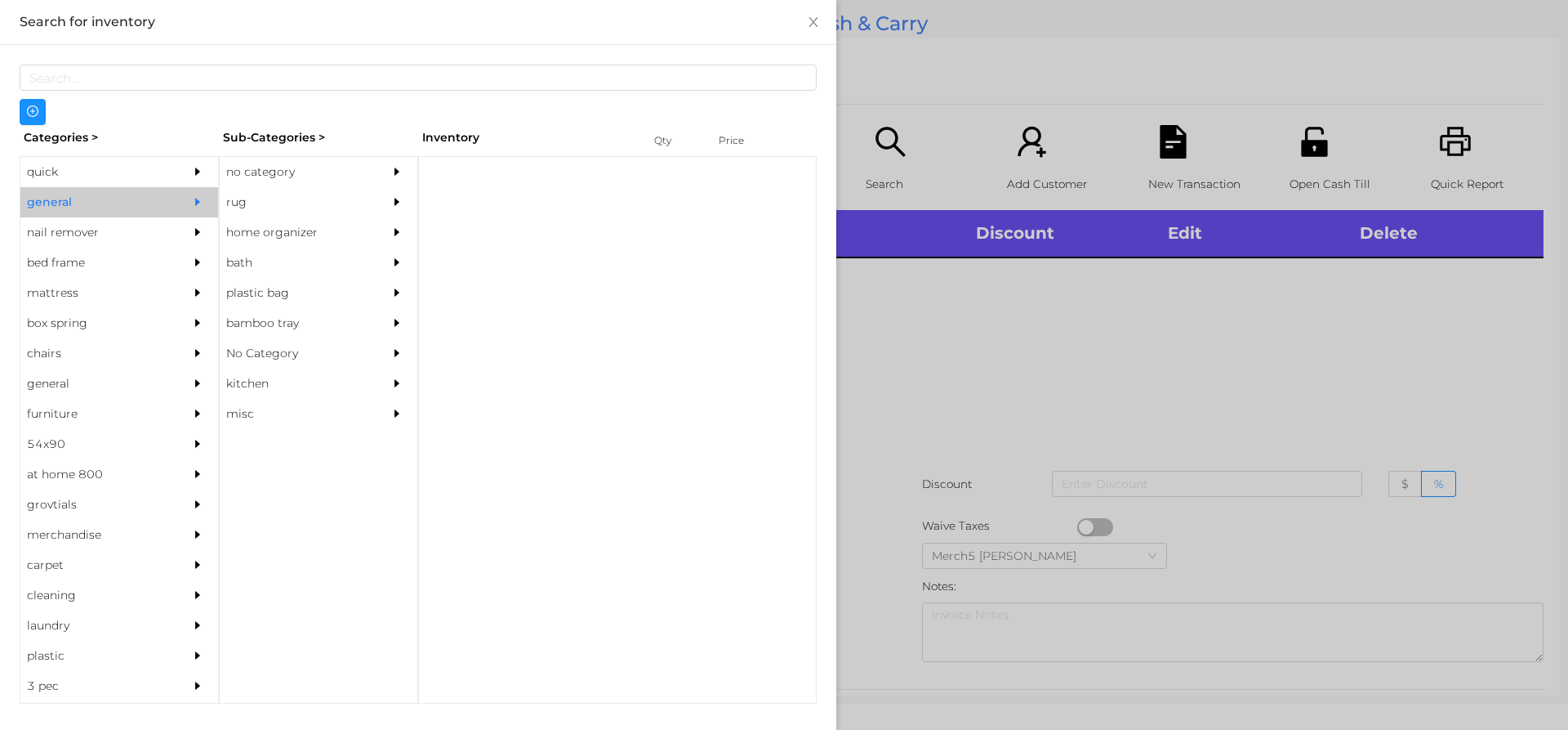
click at [332, 166] on div "no category" at bounding box center [294, 172] width 149 height 31
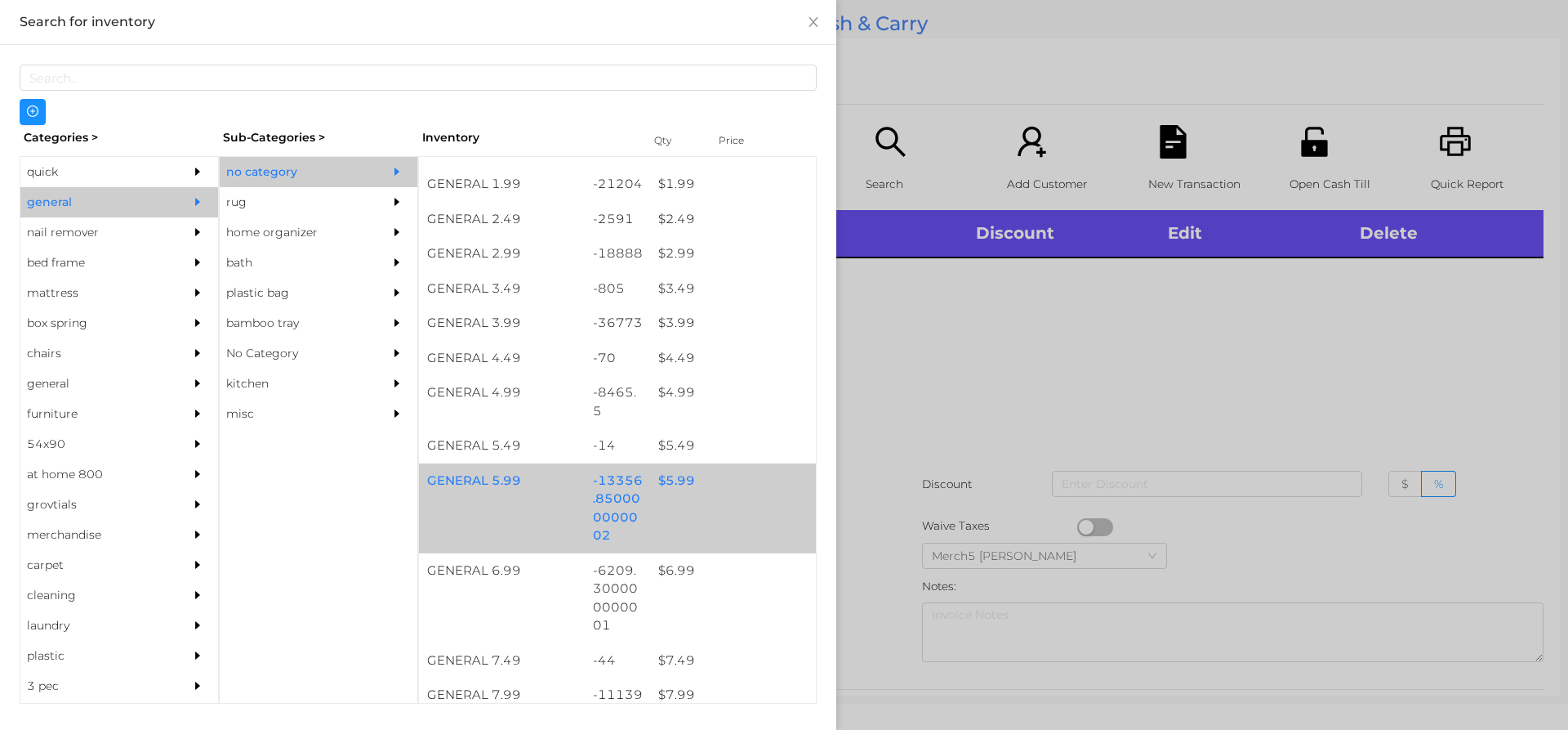
scroll to position [490, 0]
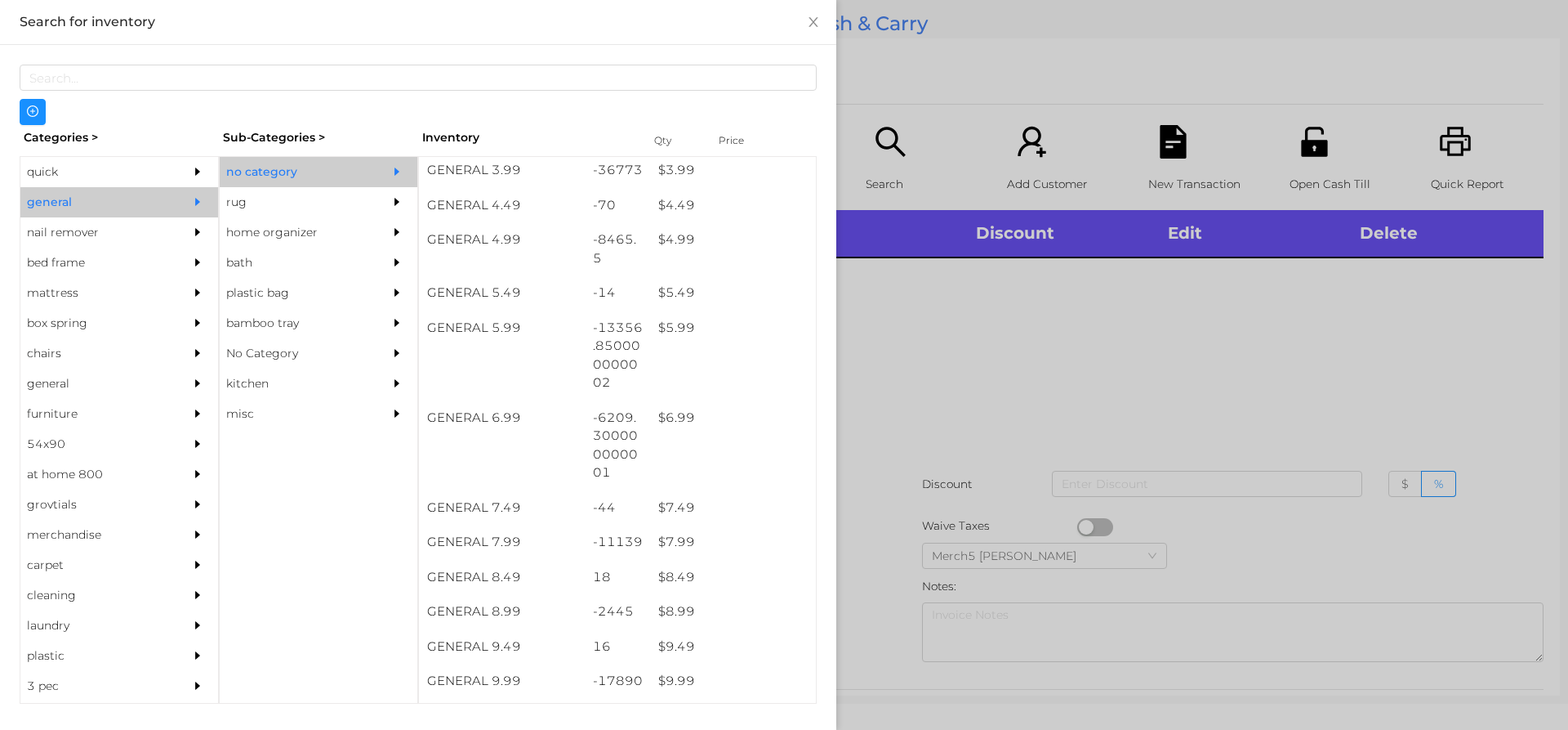
click at [1077, 351] on div at bounding box center [784, 365] width 1568 height 730
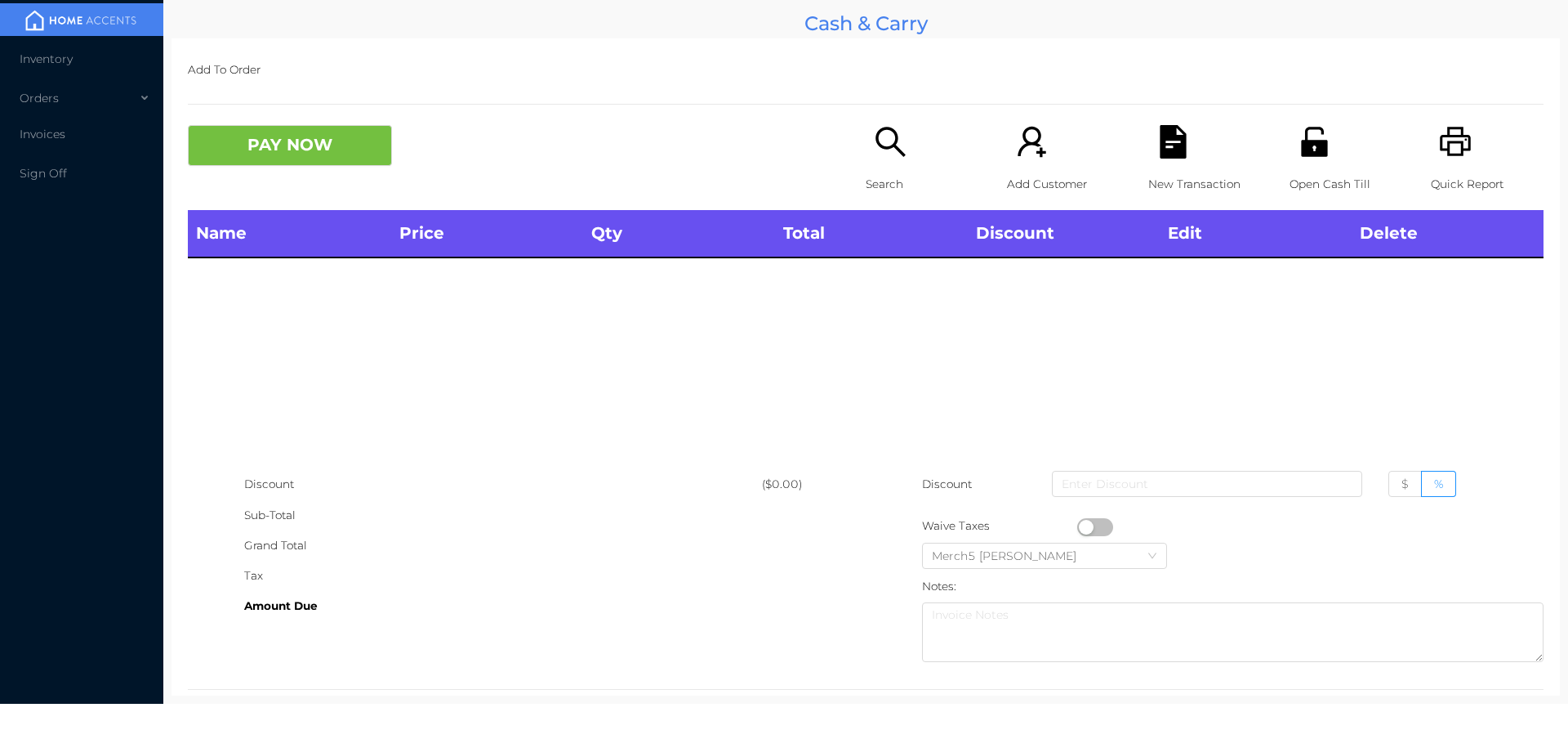
click at [880, 169] on p "Search" at bounding box center [922, 184] width 113 height 31
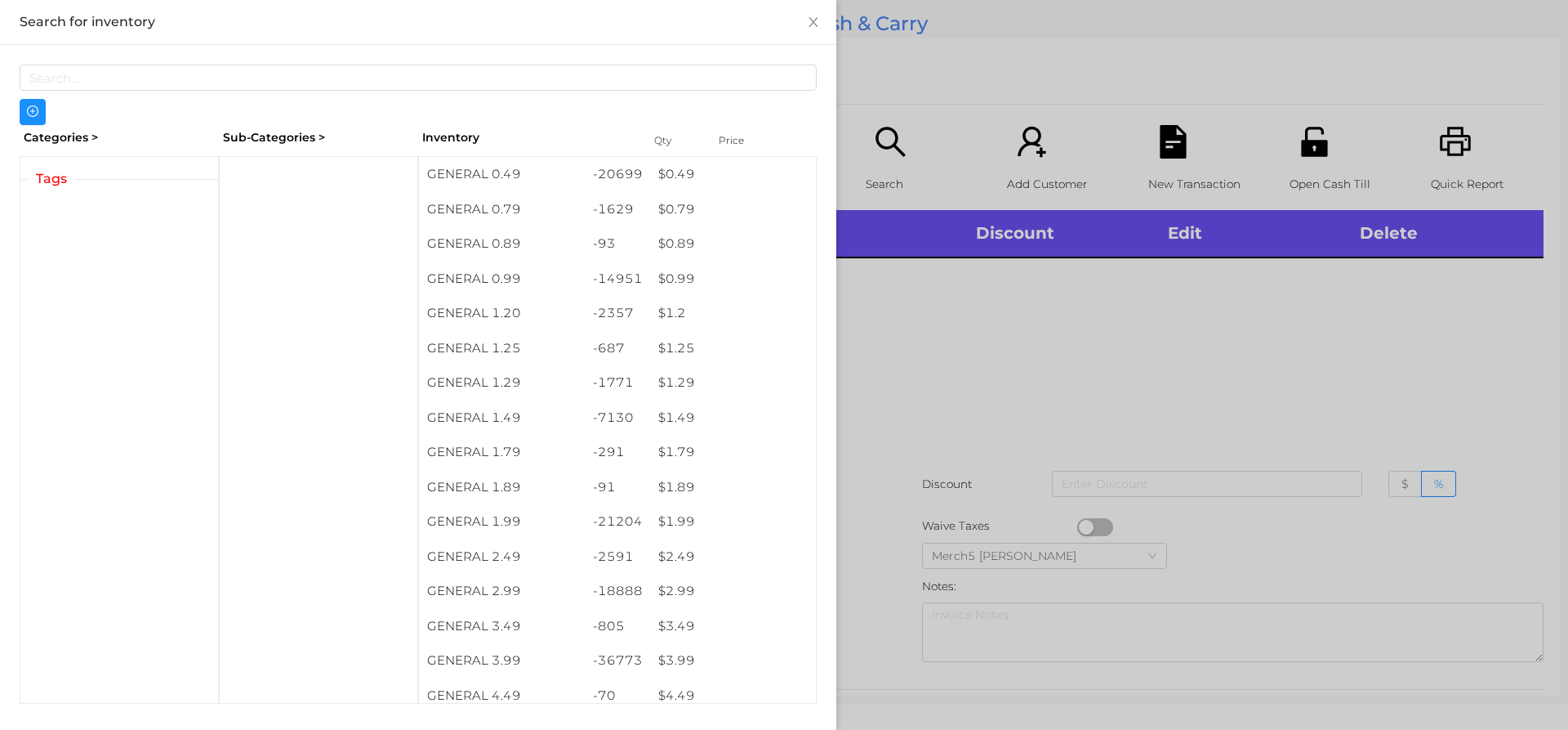
click at [972, 356] on div at bounding box center [784, 365] width 1568 height 730
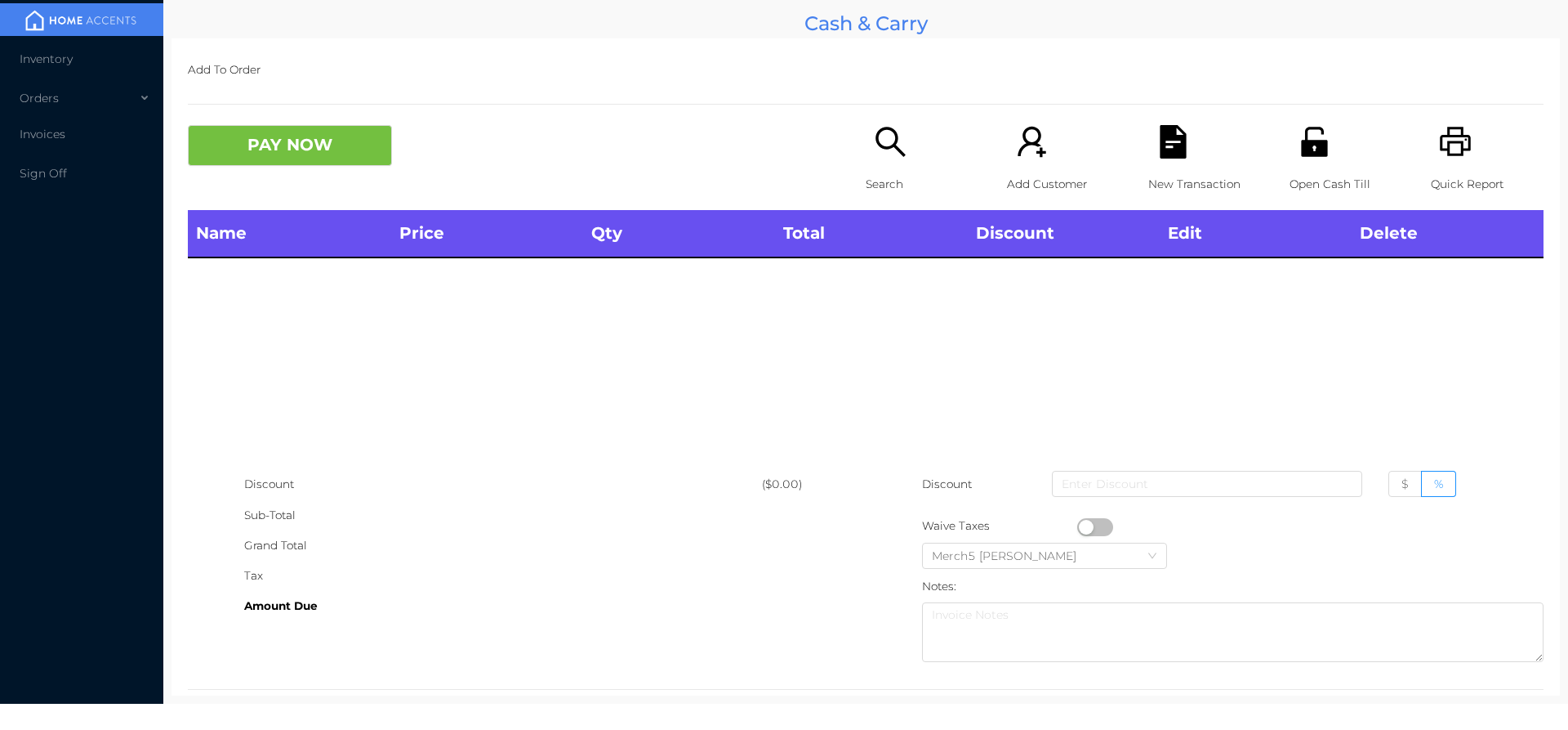
click at [903, 147] on div "Search" at bounding box center [922, 167] width 113 height 85
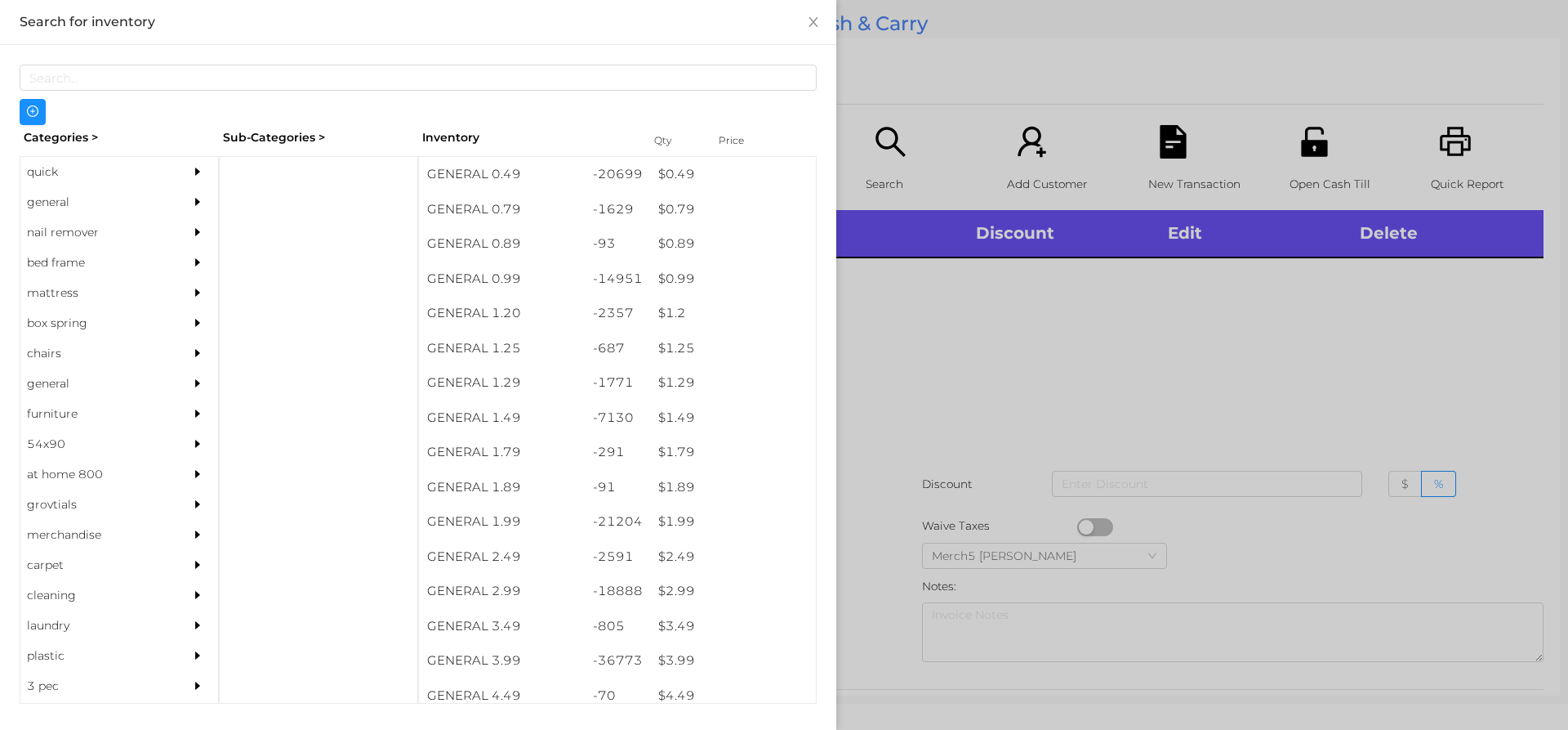
drag, startPoint x: 150, startPoint y: 202, endPoint x: 189, endPoint y: 202, distance: 39.0
click at [175, 202] on div "general" at bounding box center [118, 202] width 197 height 31
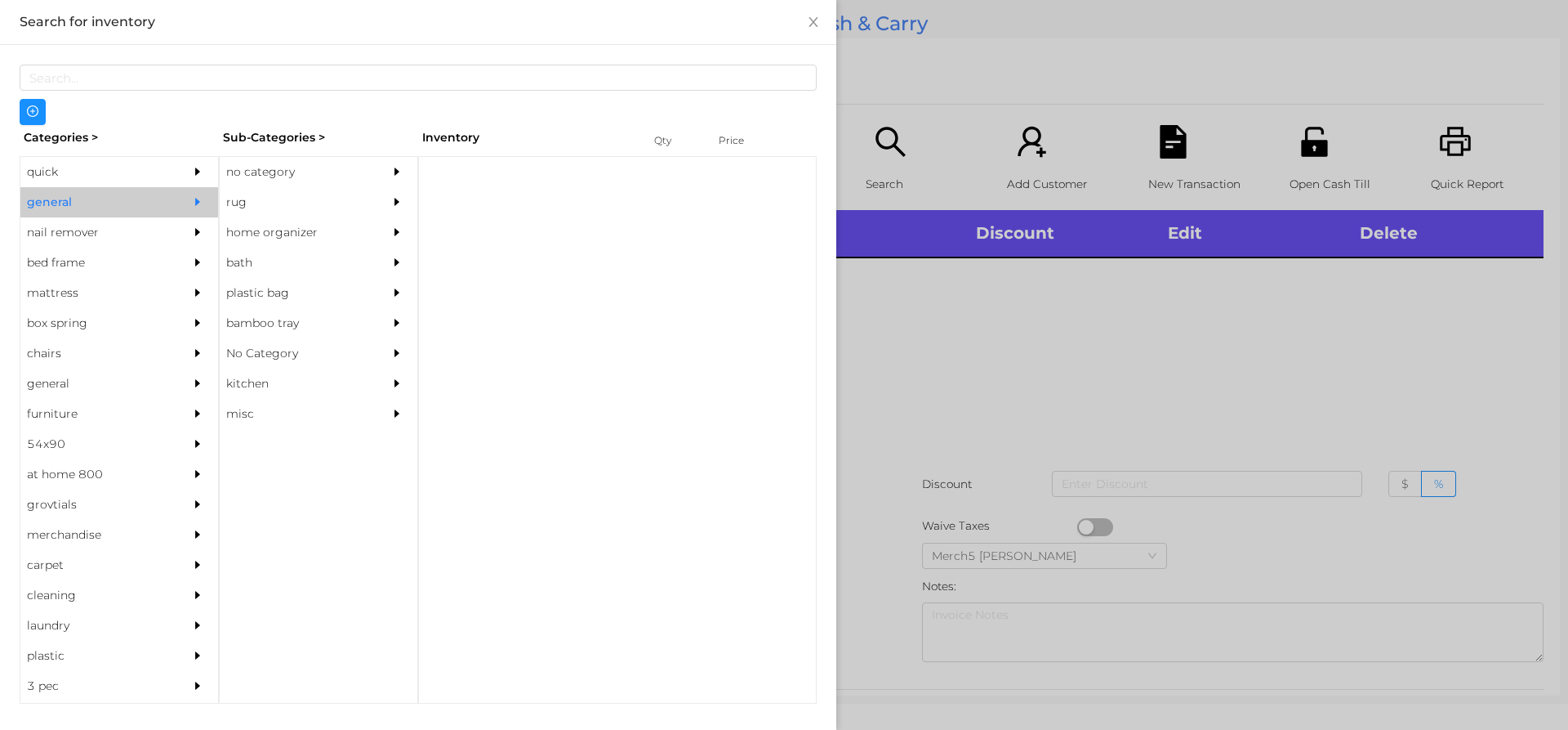
click at [387, 182] on div at bounding box center [401, 172] width 32 height 31
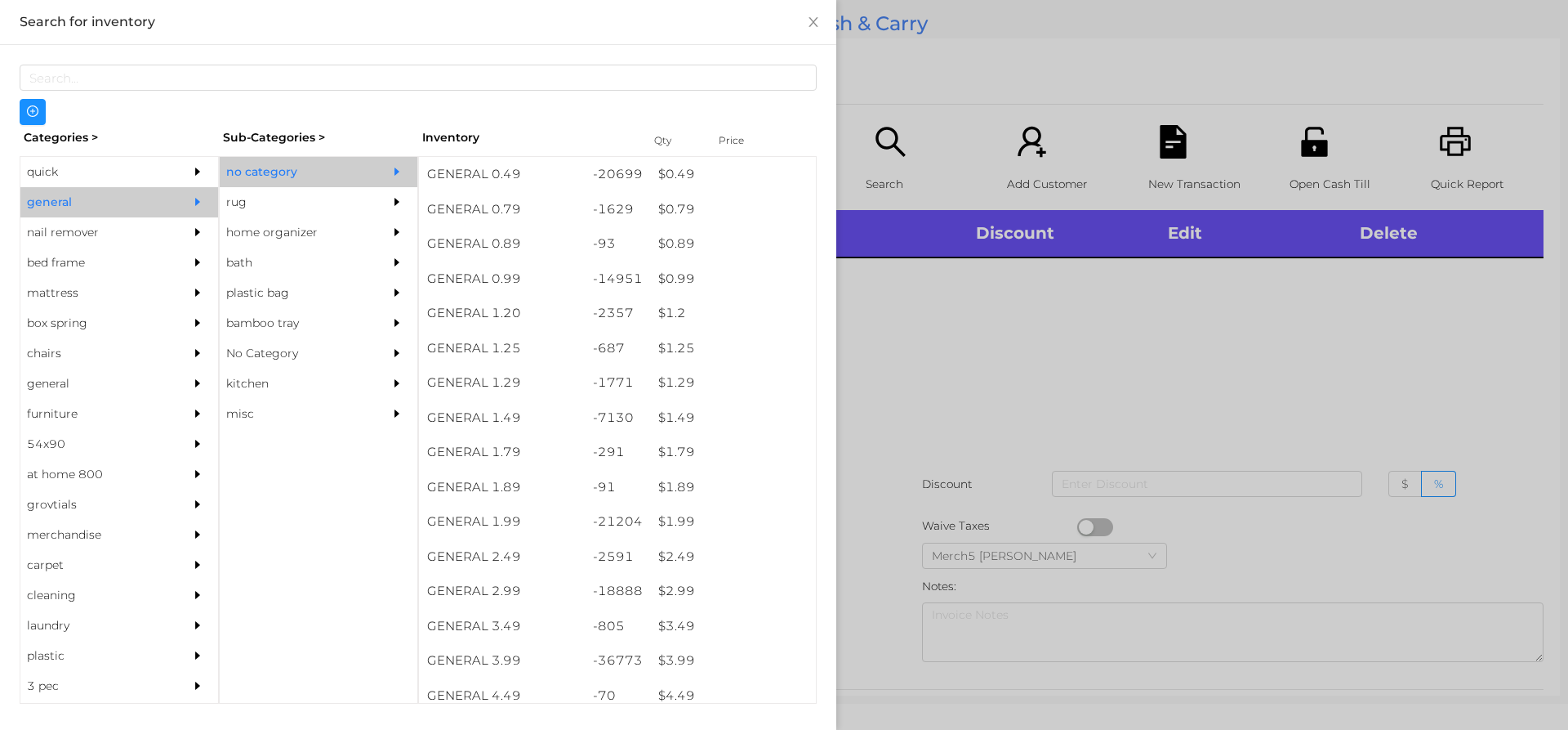
click at [1117, 407] on div at bounding box center [784, 365] width 1568 height 730
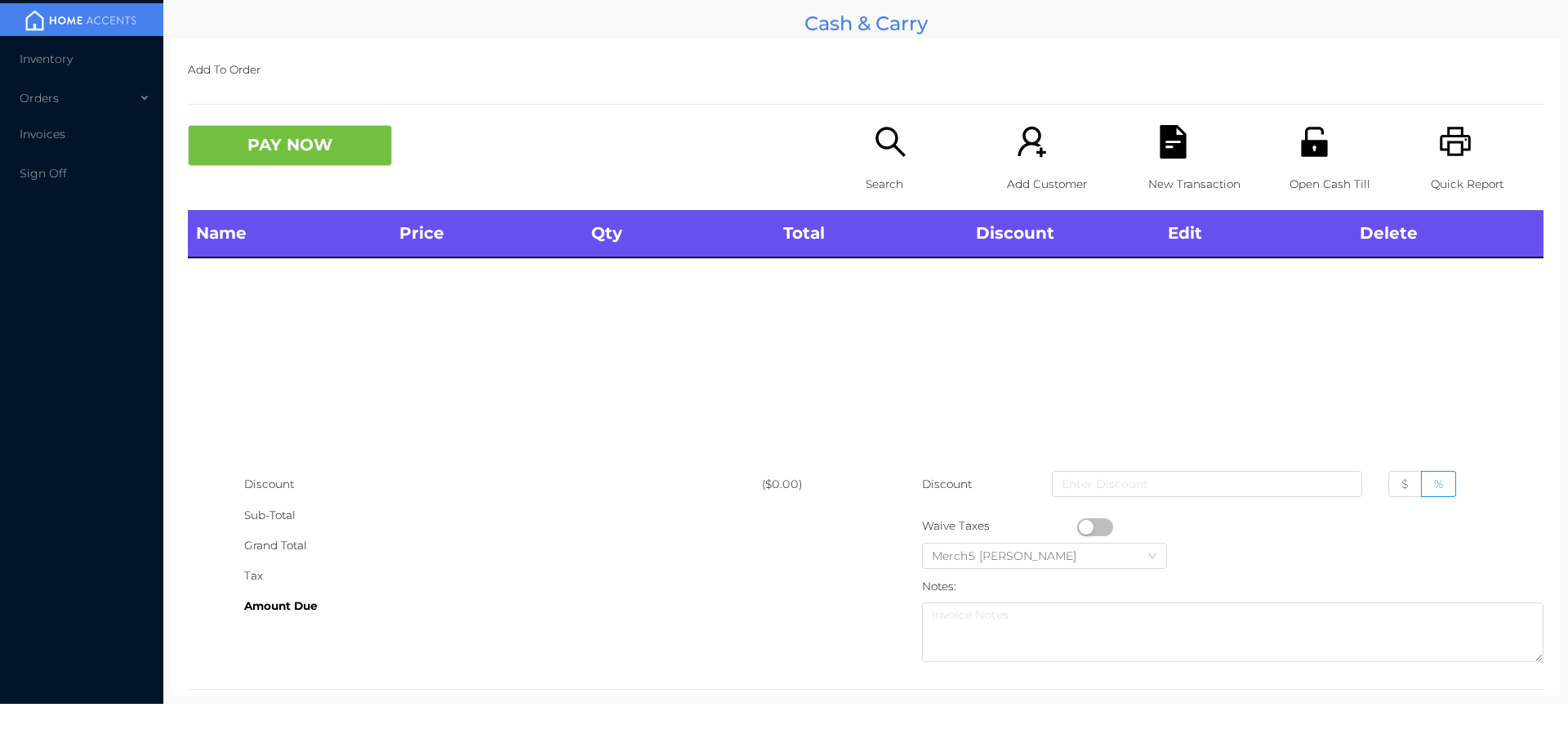
click at [1446, 130] on icon "icon: printer" at bounding box center [1455, 141] width 33 height 33
click at [894, 166] on div "Search" at bounding box center [922, 167] width 113 height 85
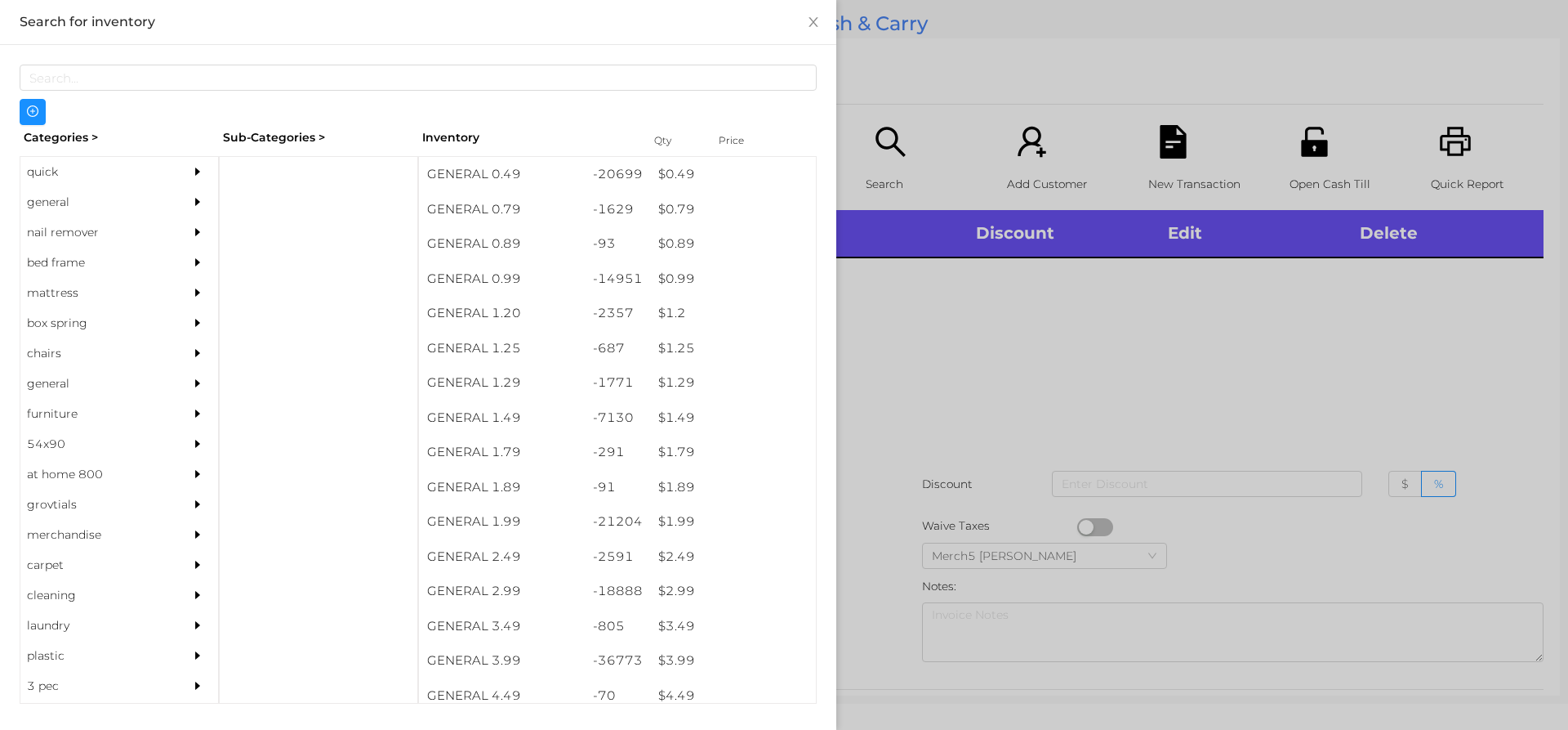
click at [93, 208] on div "general" at bounding box center [94, 202] width 149 height 31
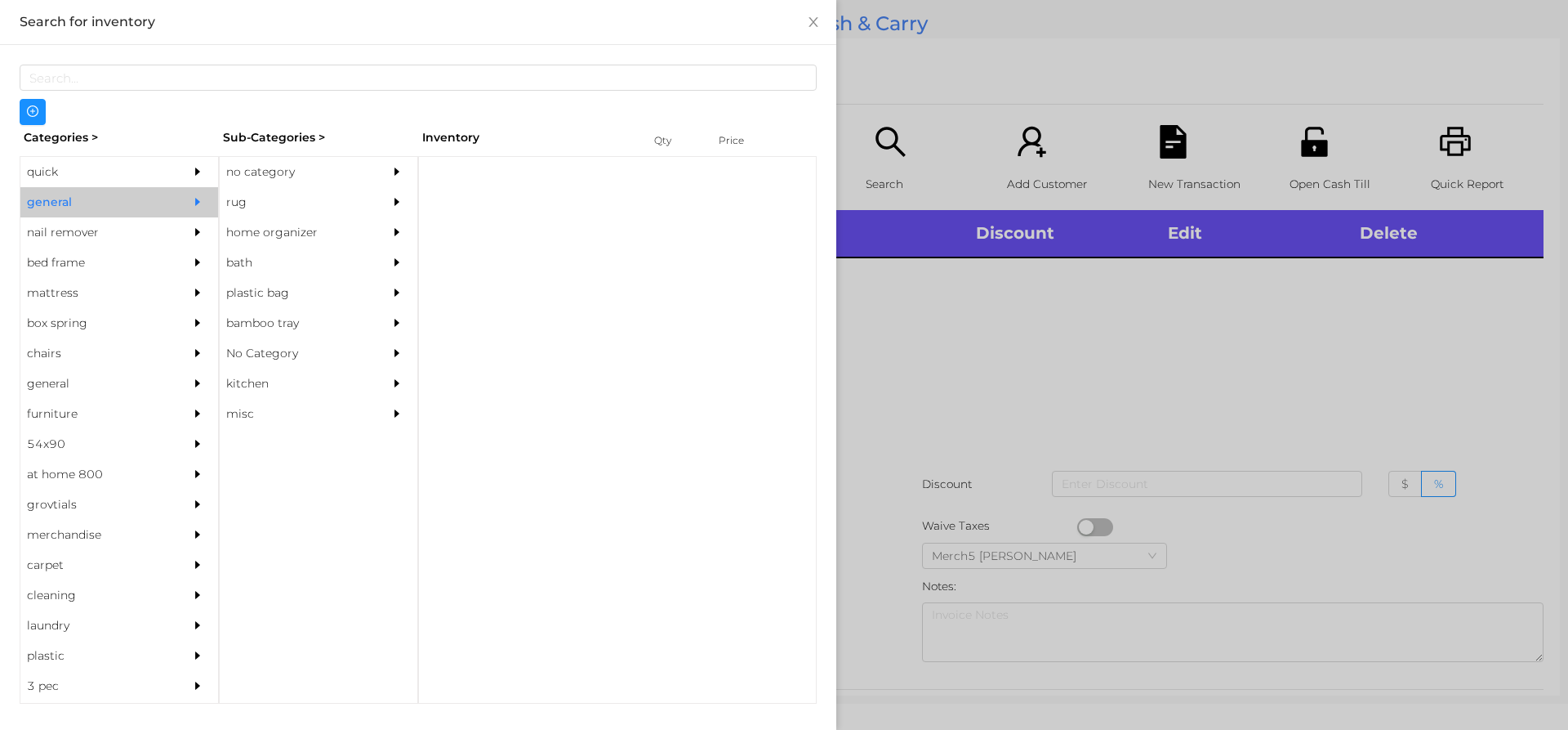
click at [401, 169] on icon "icon: caret-right" at bounding box center [397, 172] width 11 height 11
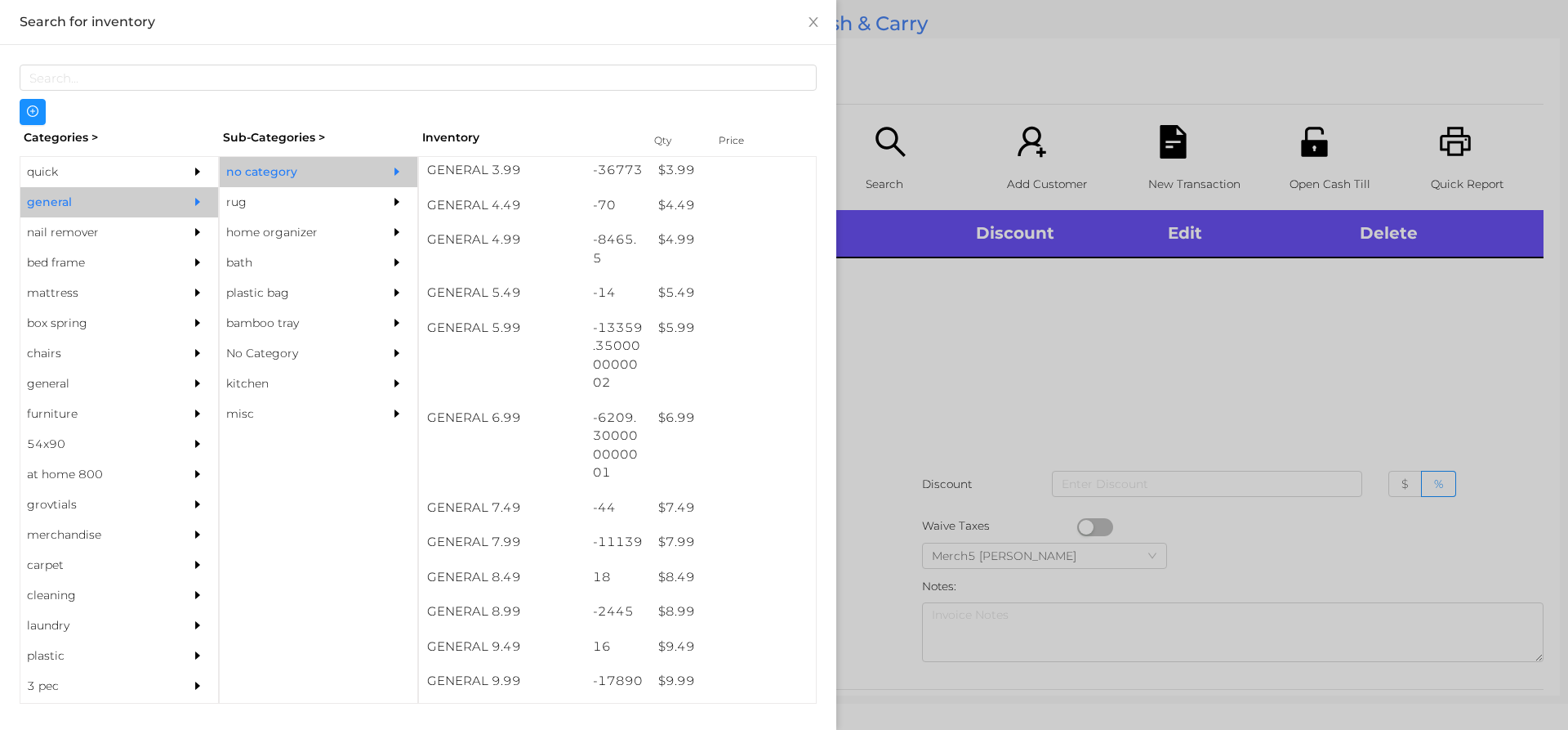
click at [1038, 333] on div at bounding box center [784, 365] width 1568 height 730
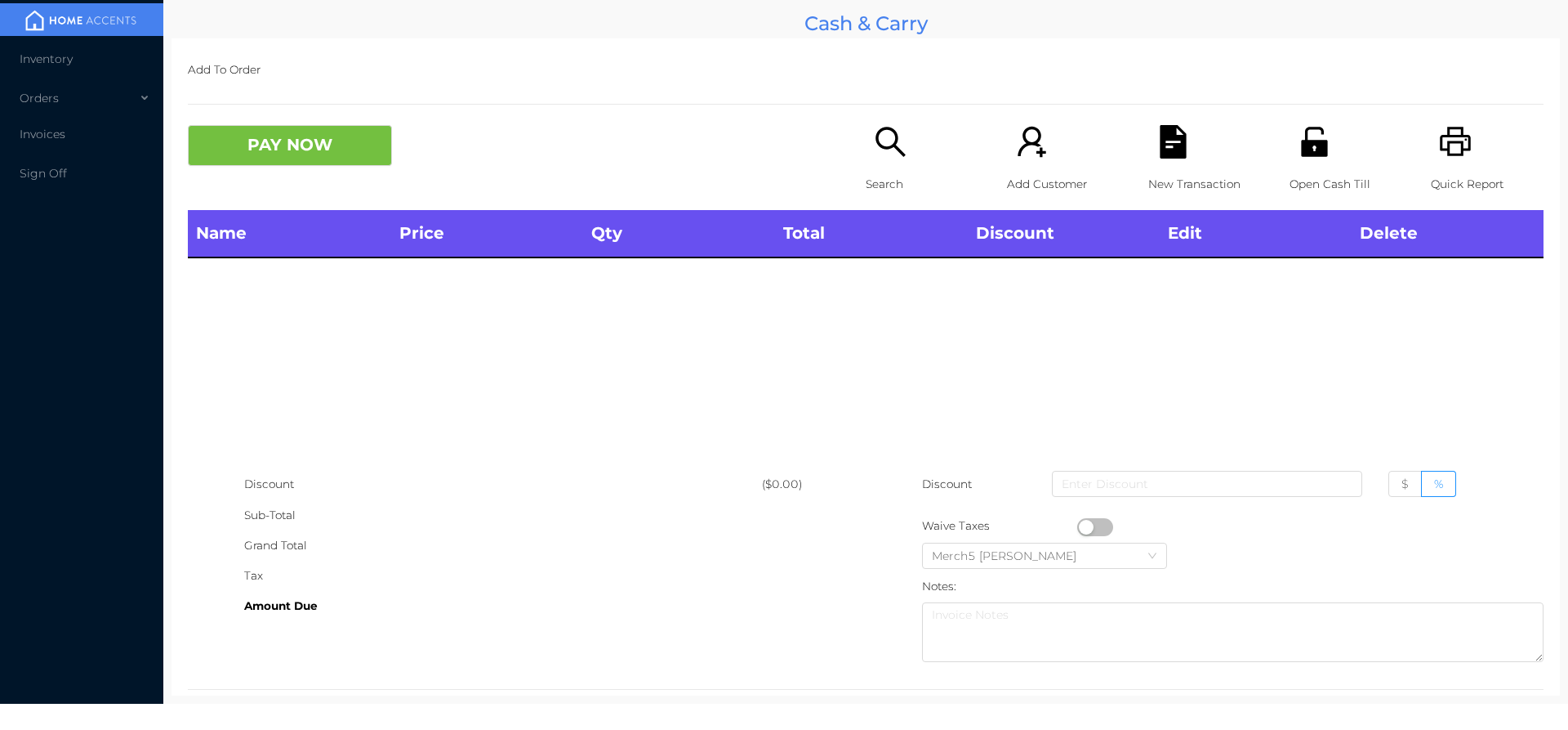
click at [868, 172] on p "Search" at bounding box center [922, 184] width 113 height 31
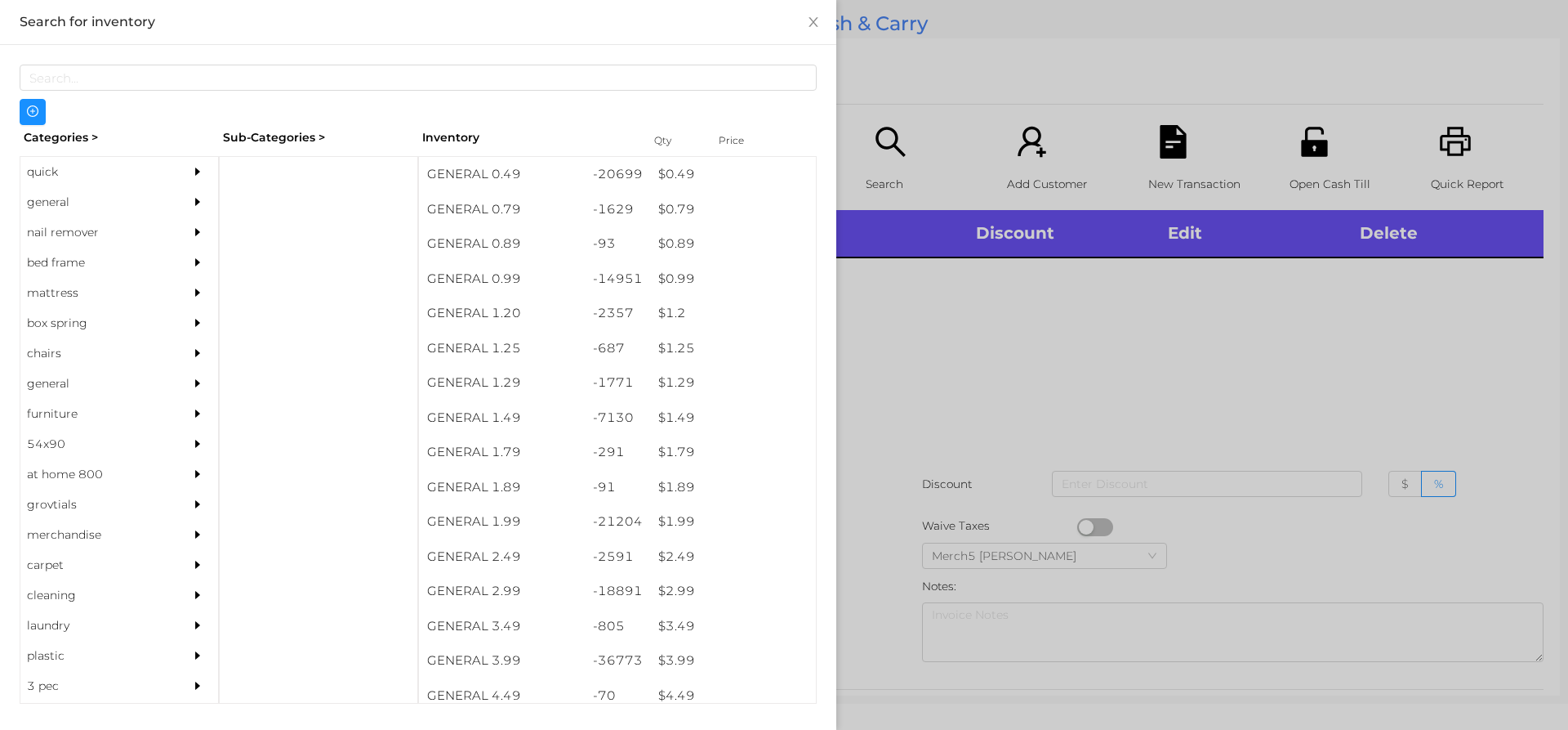
click at [1006, 296] on div at bounding box center [784, 365] width 1568 height 730
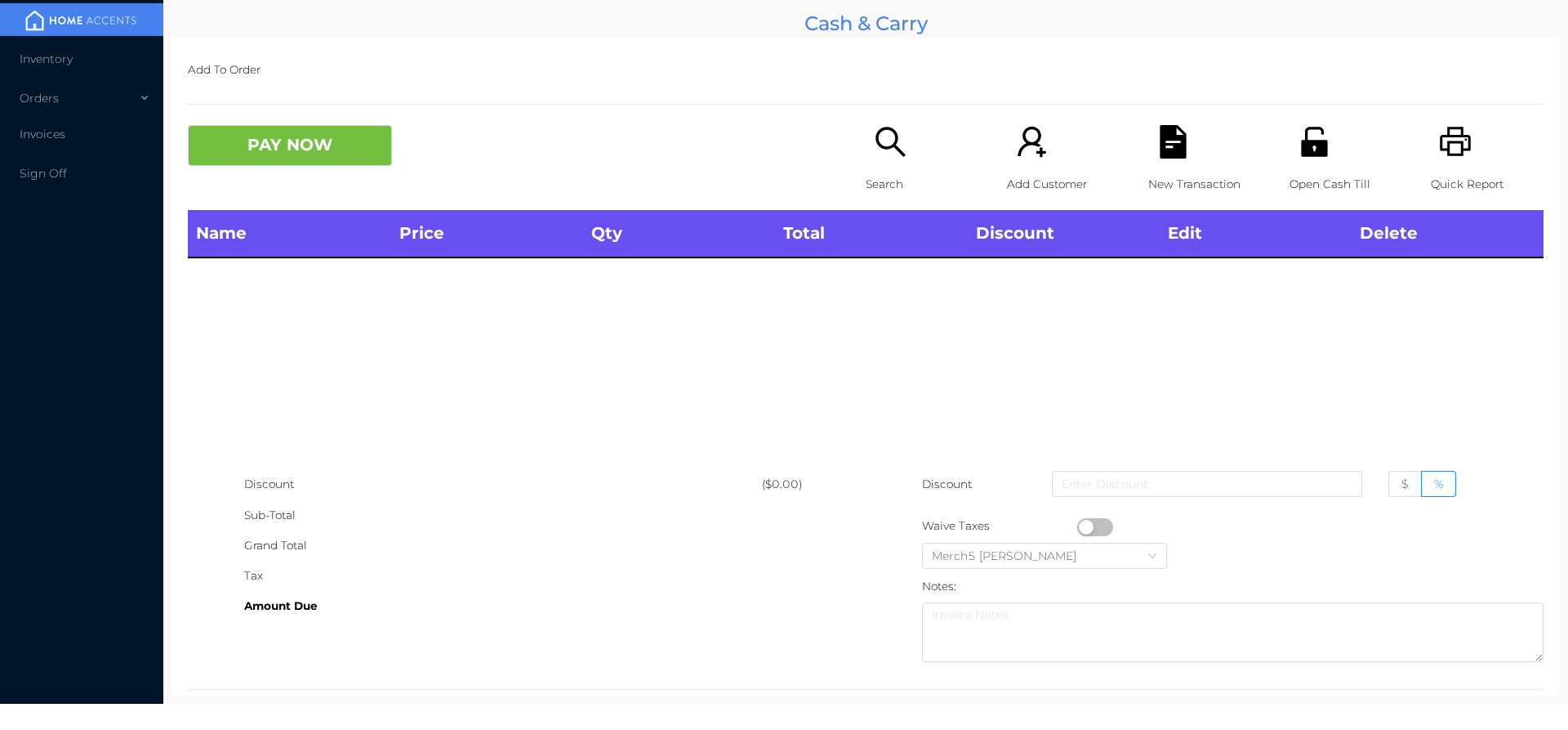
click at [866, 160] on div "Search" at bounding box center [922, 167] width 113 height 85
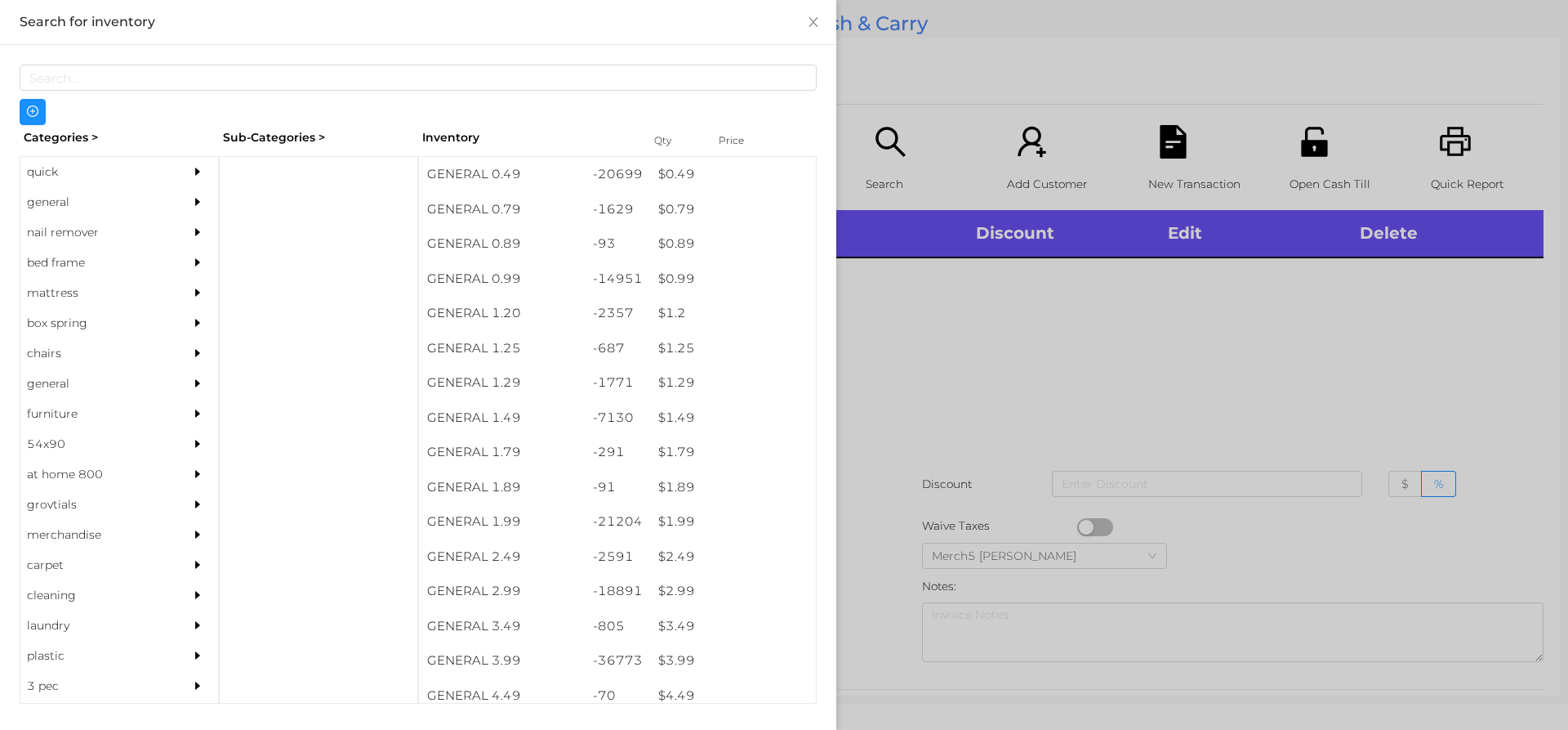
click at [77, 199] on div "general" at bounding box center [94, 202] width 149 height 31
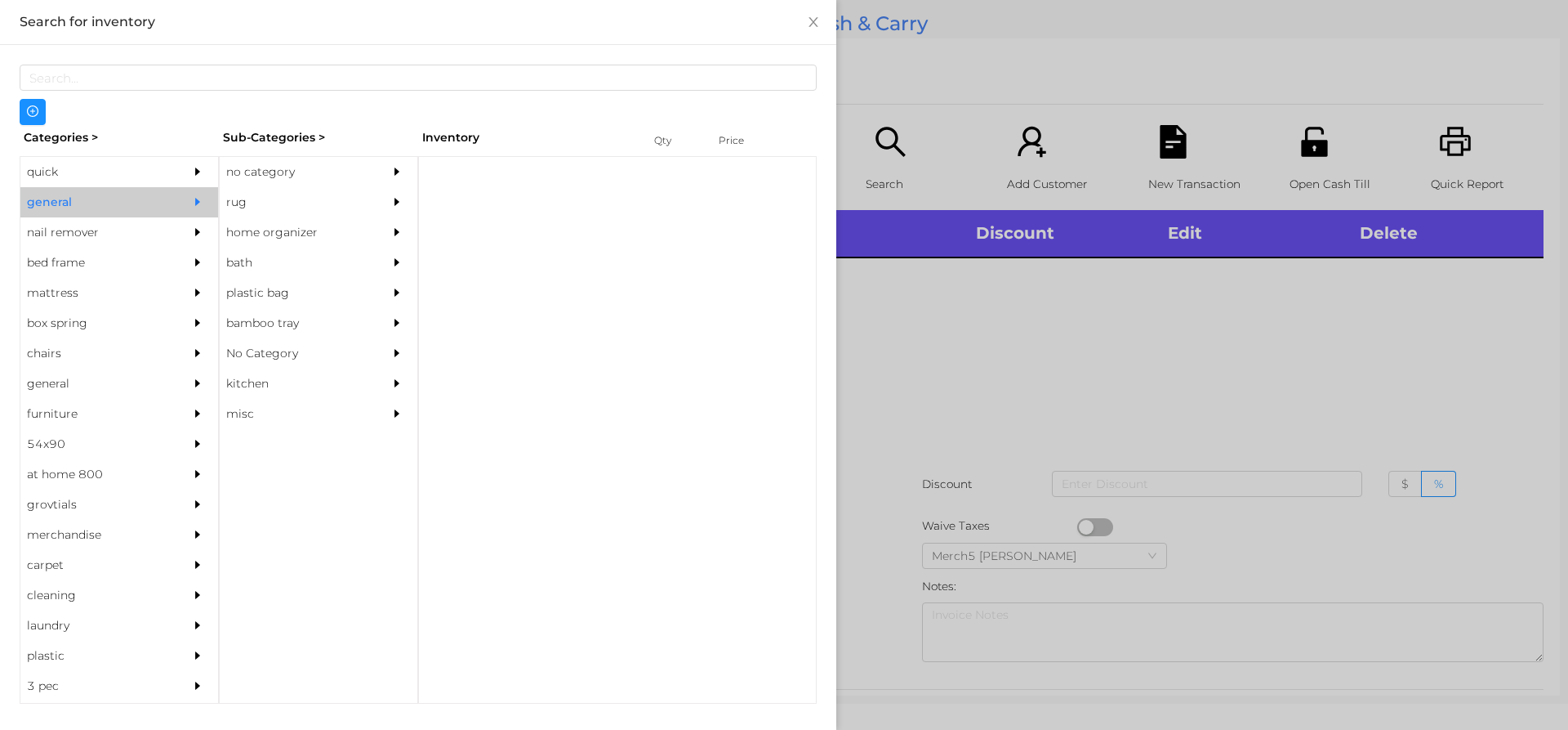
click at [297, 179] on div "no category" at bounding box center [294, 172] width 149 height 31
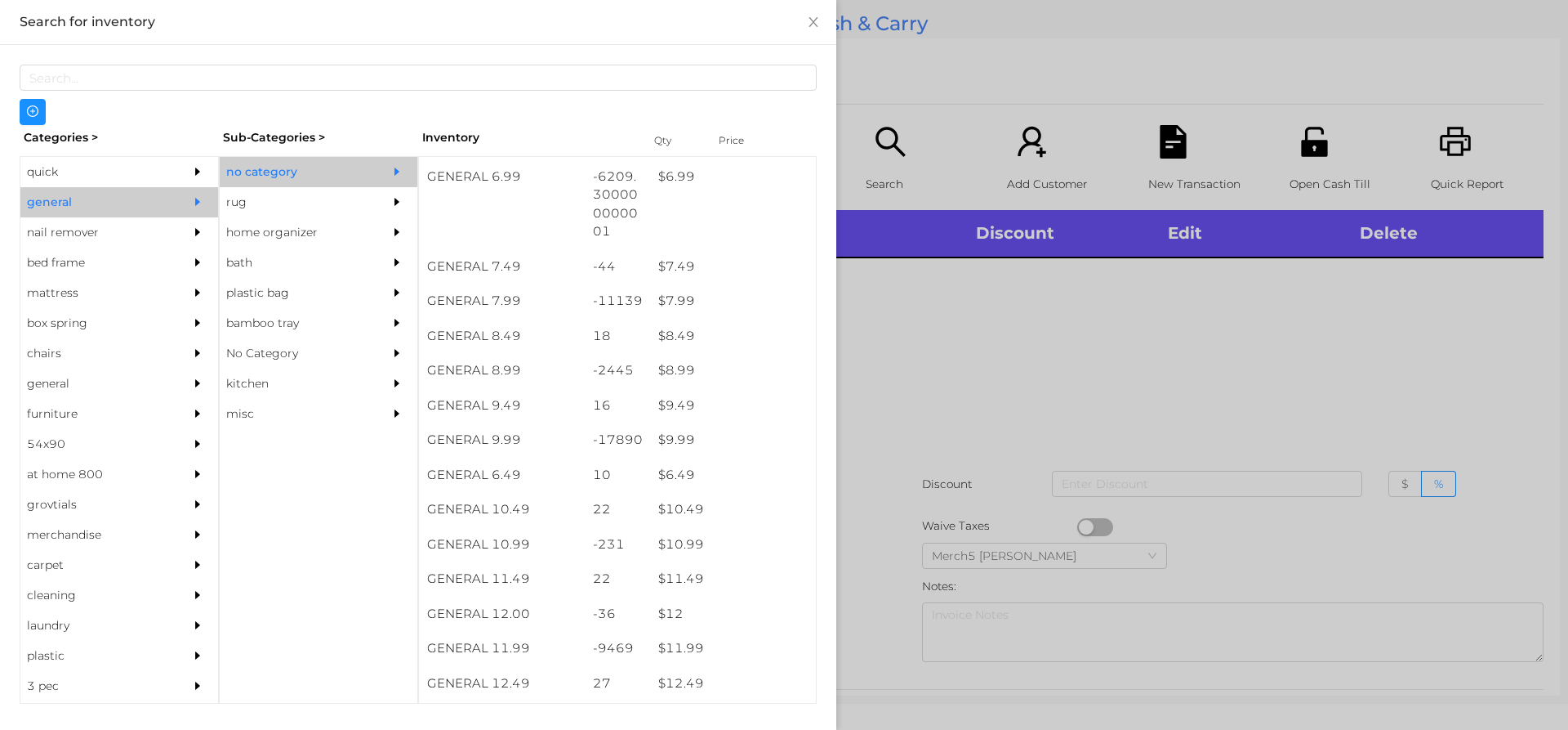
scroll to position [736, 0]
click at [1059, 342] on div at bounding box center [784, 365] width 1568 height 730
